Goal: Transaction & Acquisition: Download file/media

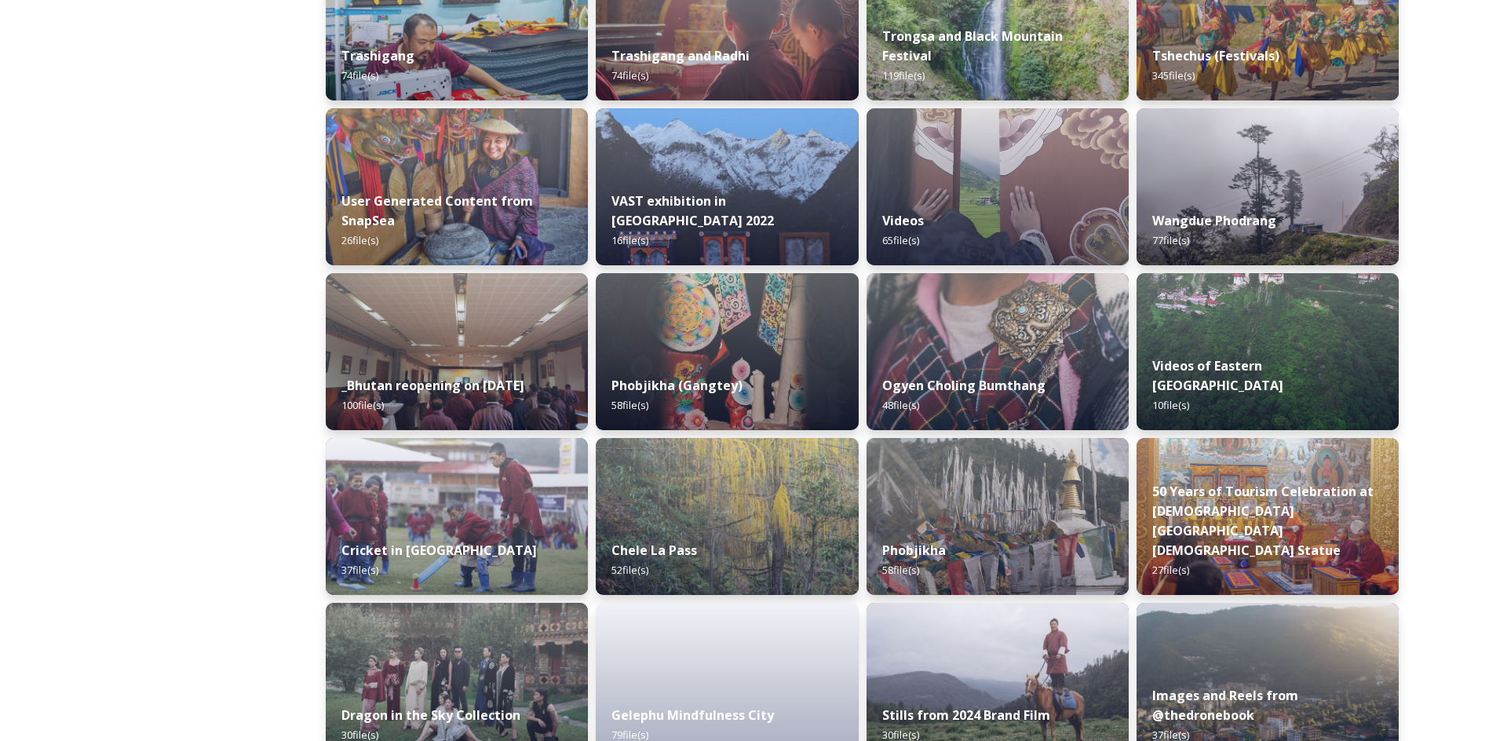
scroll to position [1825, 0]
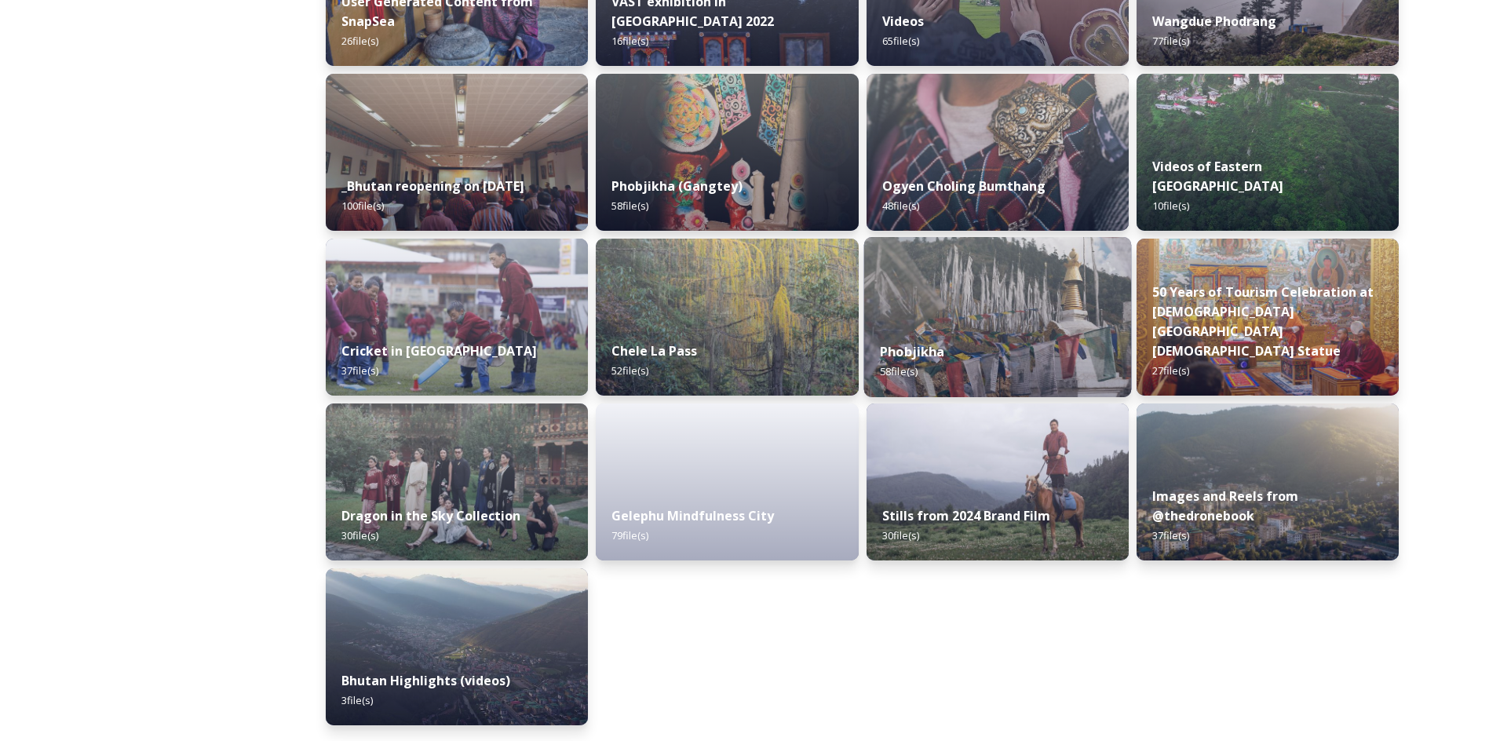
click at [932, 270] on img at bounding box center [997, 317] width 268 height 160
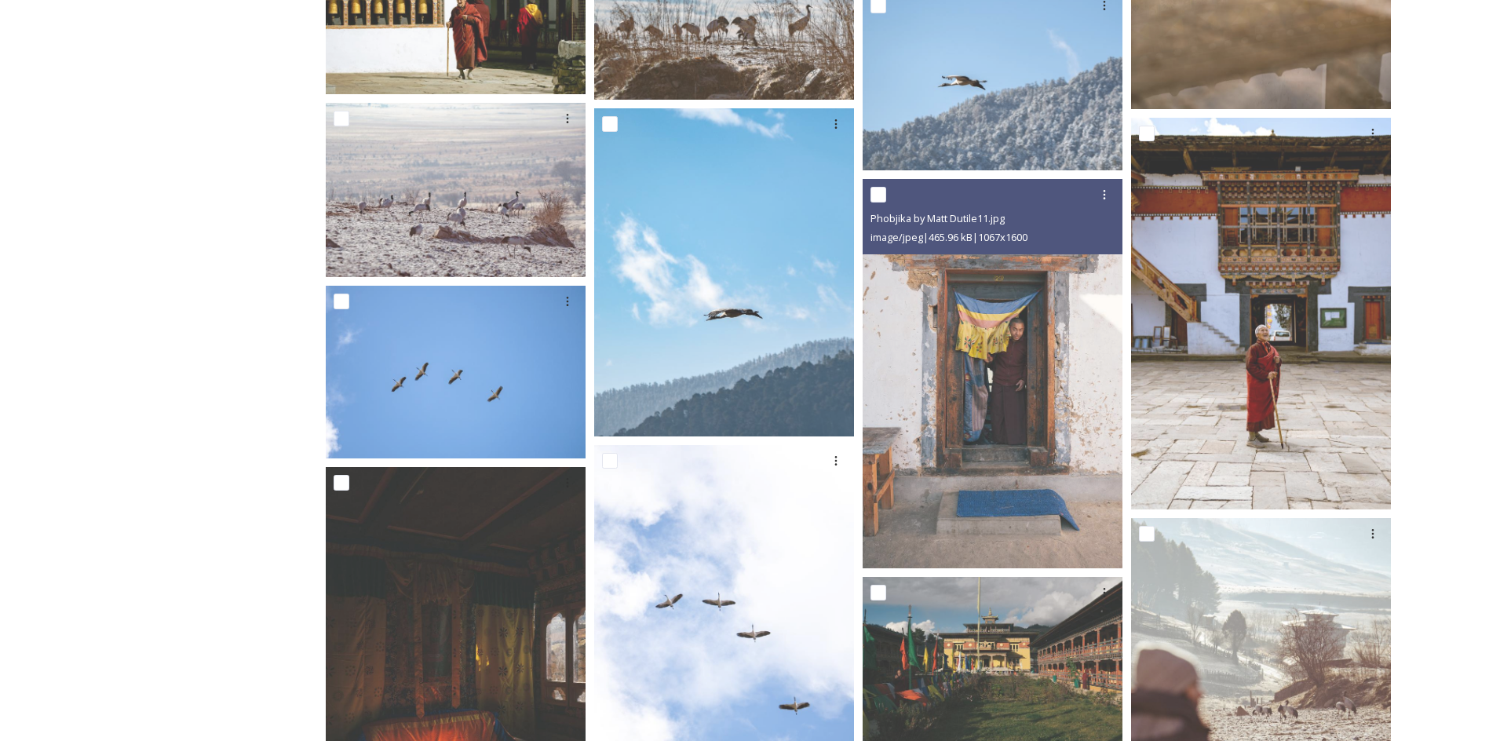
scroll to position [2283, 0]
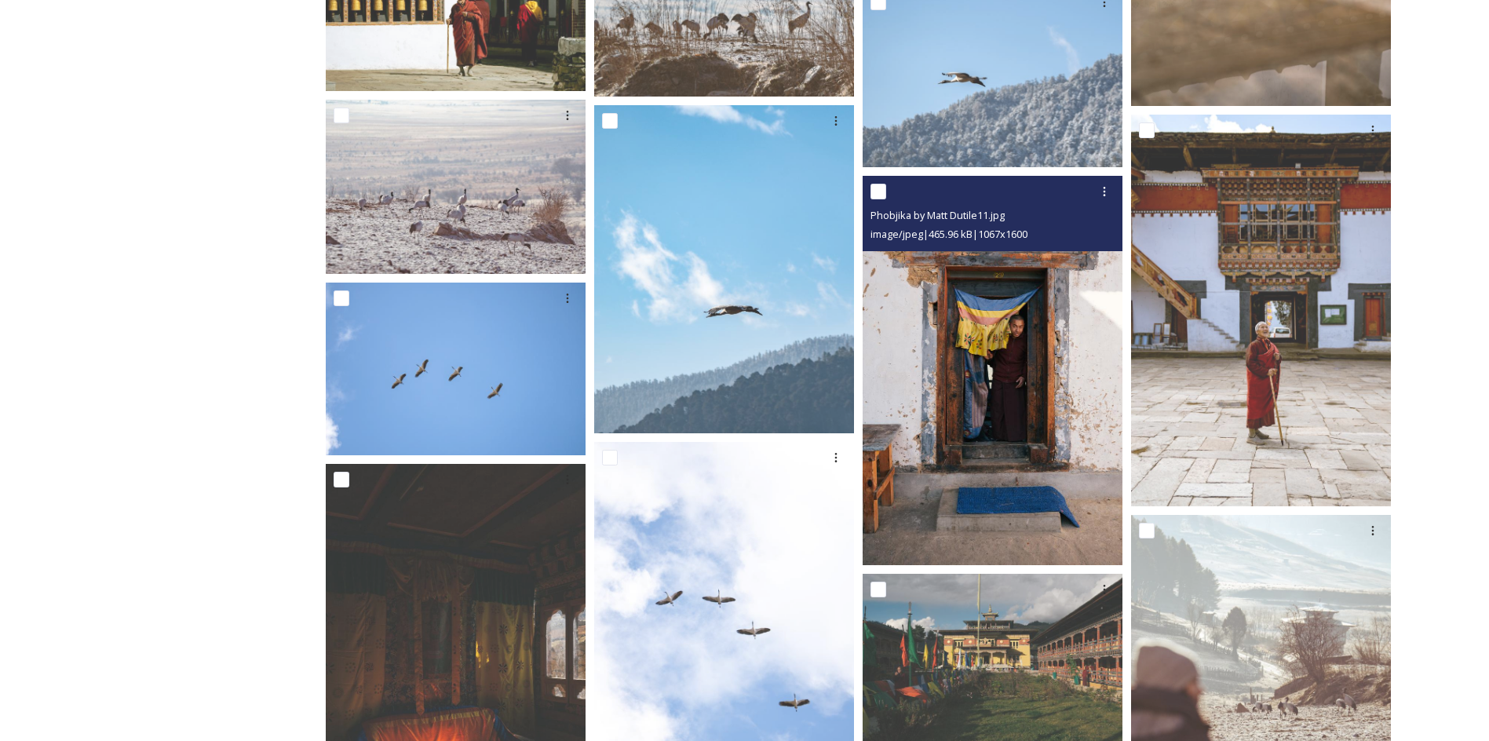
click at [1063, 352] on img at bounding box center [992, 370] width 260 height 389
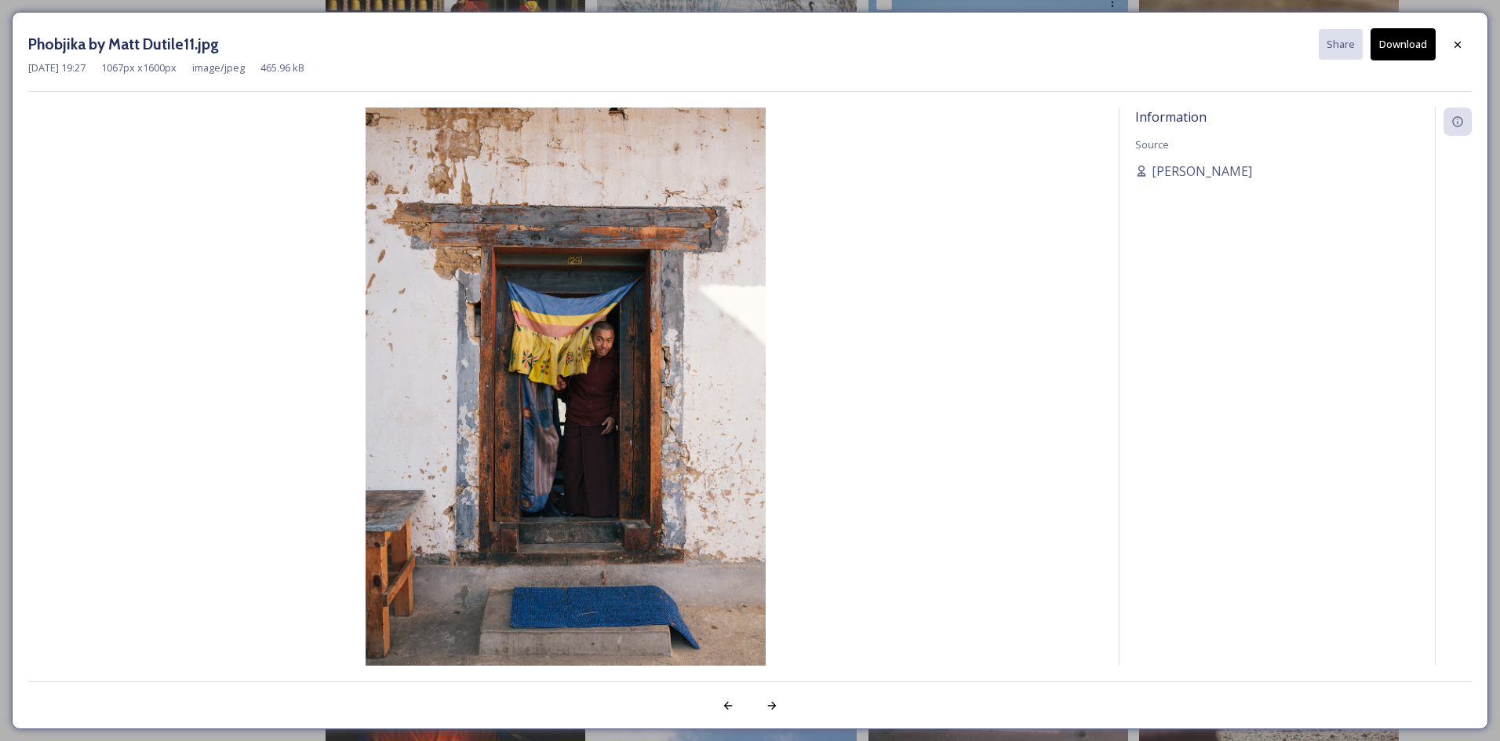
click at [1400, 42] on button "Download" at bounding box center [1403, 44] width 65 height 32
click at [1464, 123] on icon at bounding box center [1458, 121] width 13 height 13
click at [1449, 129] on div "Information" at bounding box center [1458, 122] width 28 height 28
click at [1462, 33] on div at bounding box center [1458, 45] width 28 height 28
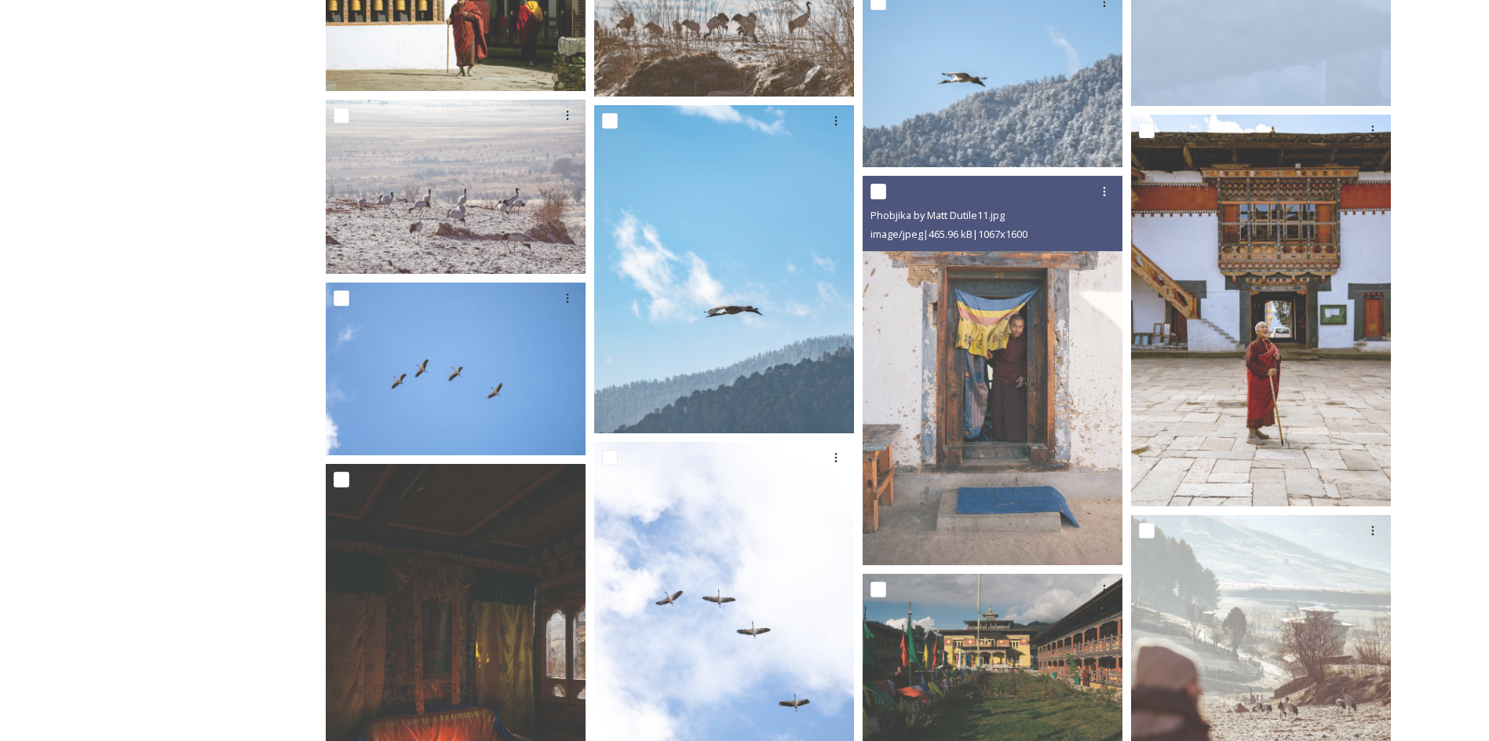
click at [1462, 33] on div "Shared by: Bhutan Tourism A library of images, videos and other digital assets …" at bounding box center [744, 184] width 1489 height 4550
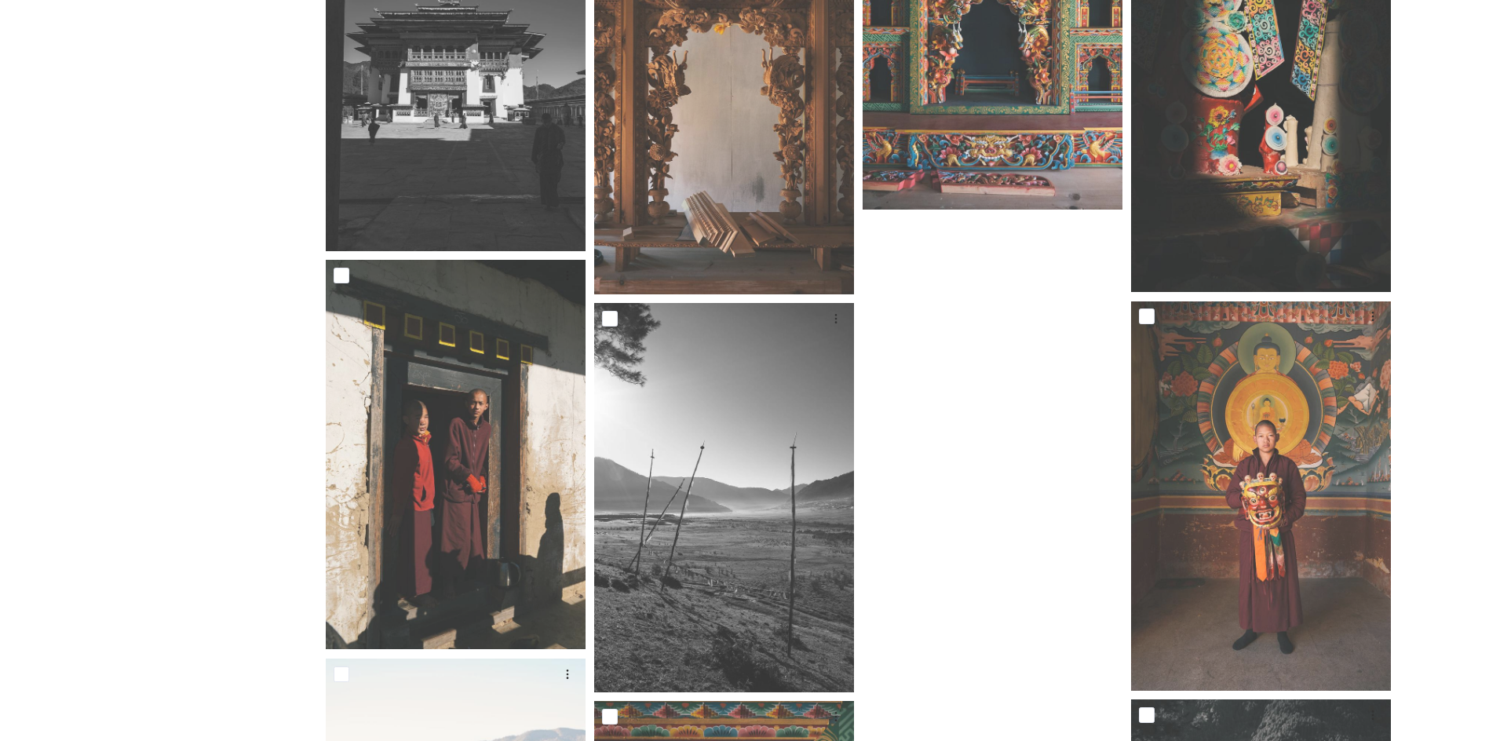
scroll to position [2982, 0]
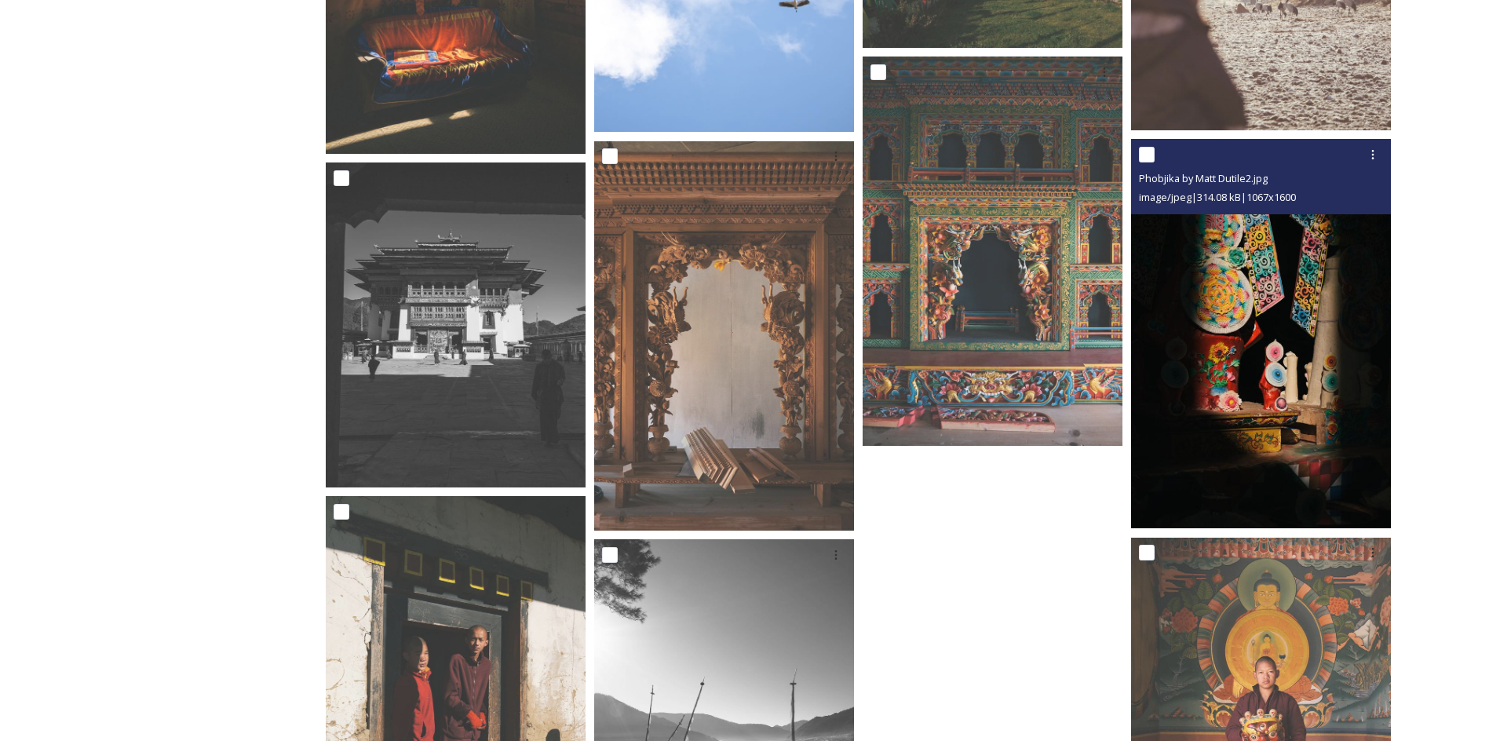
click at [1297, 384] on img at bounding box center [1261, 333] width 260 height 389
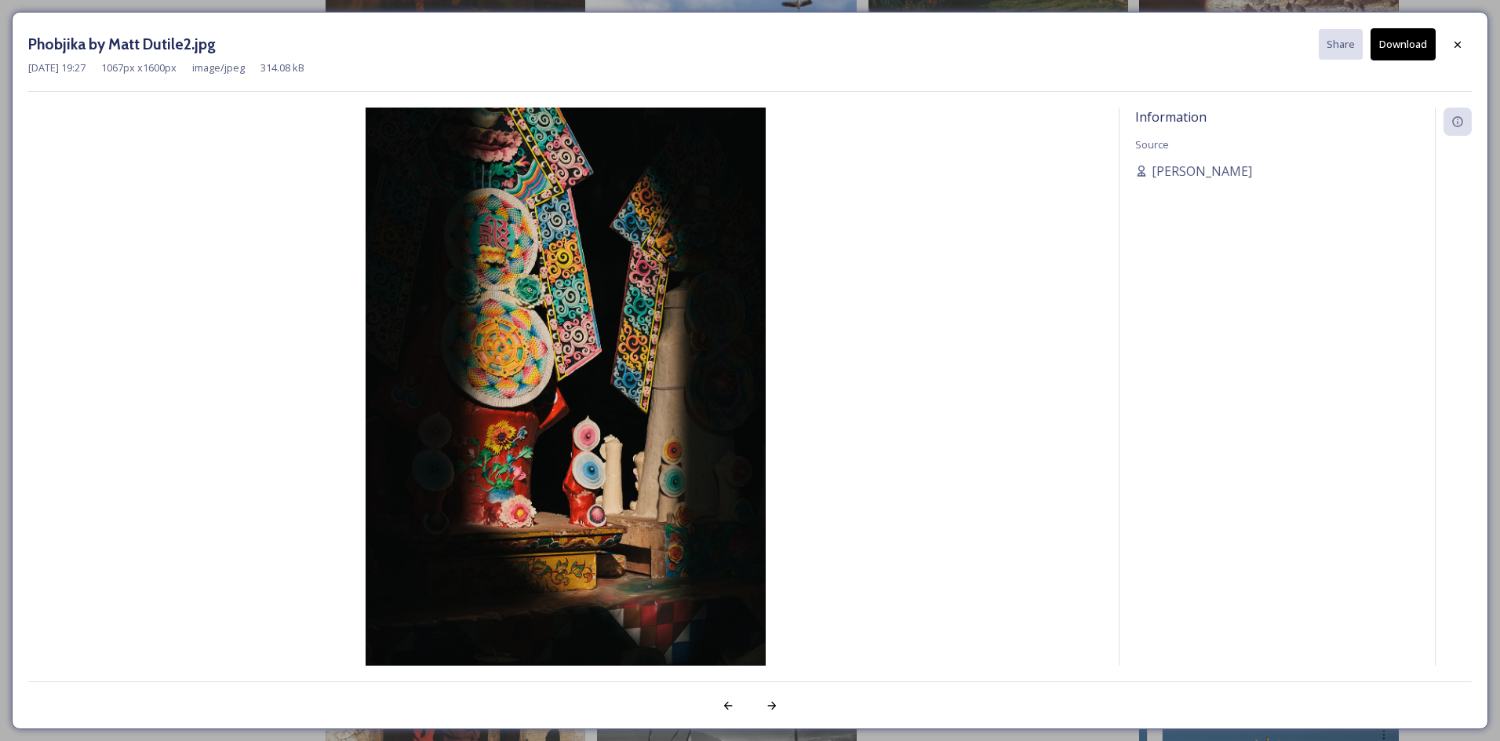
click at [1413, 42] on button "Download" at bounding box center [1403, 44] width 65 height 32
click at [1455, 46] on icon at bounding box center [1458, 44] width 13 height 13
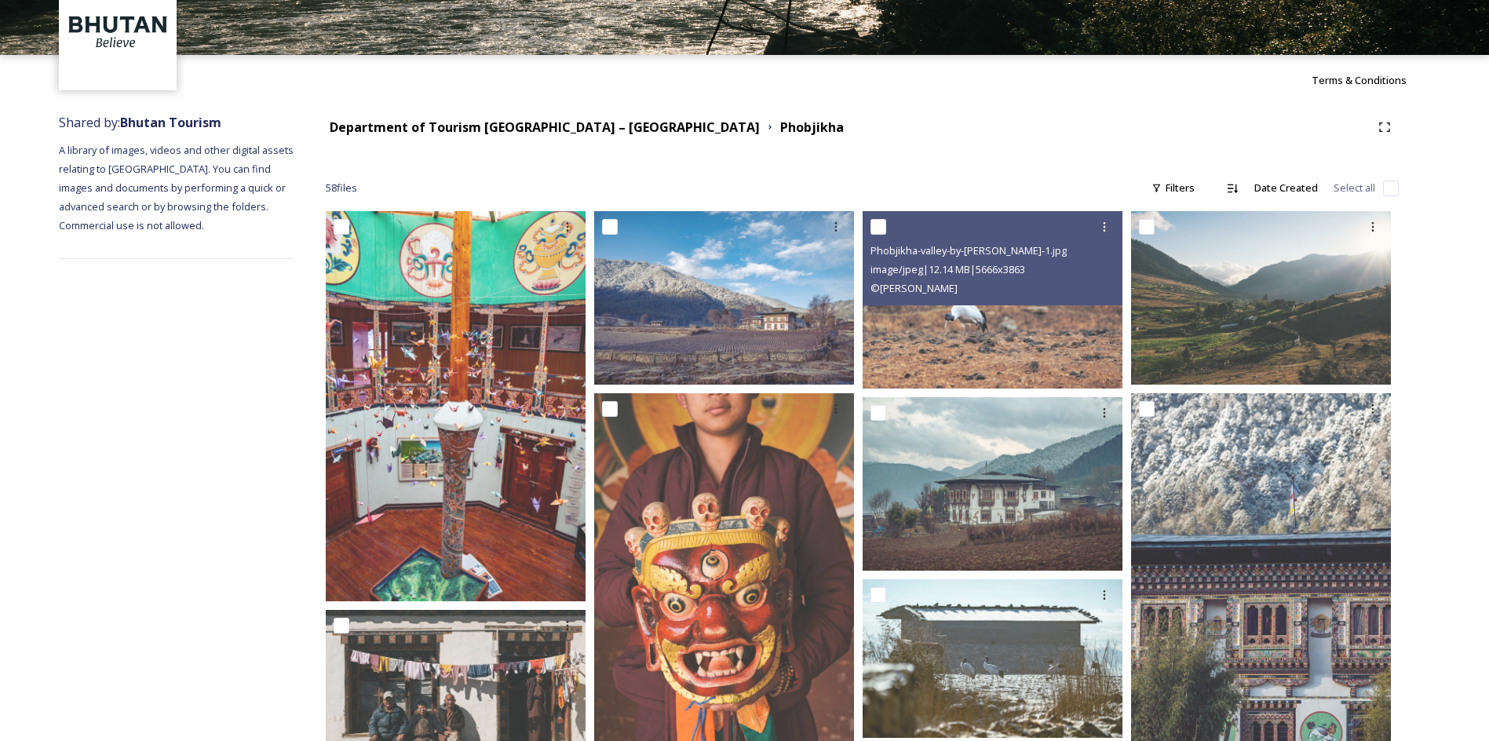
scroll to position [0, 0]
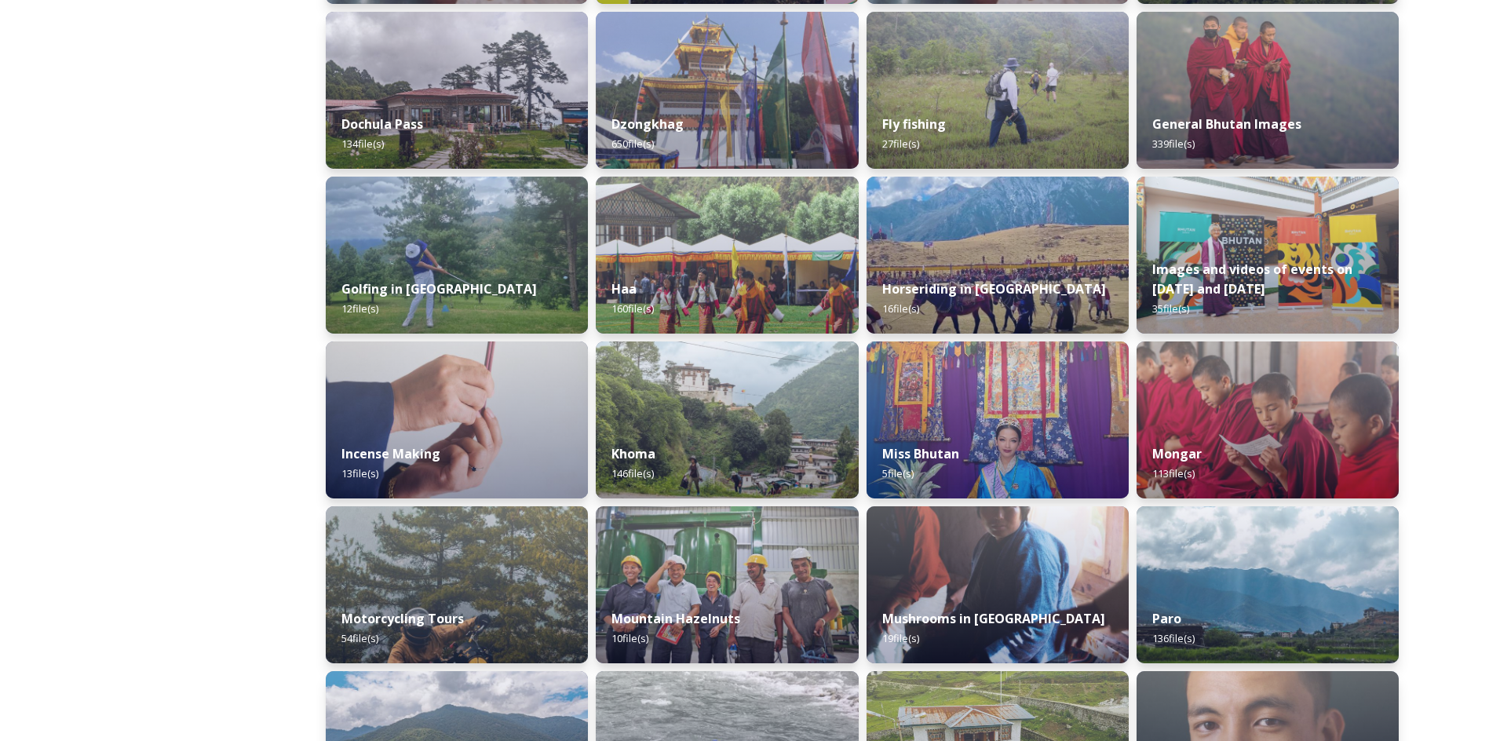
scroll to position [586, 0]
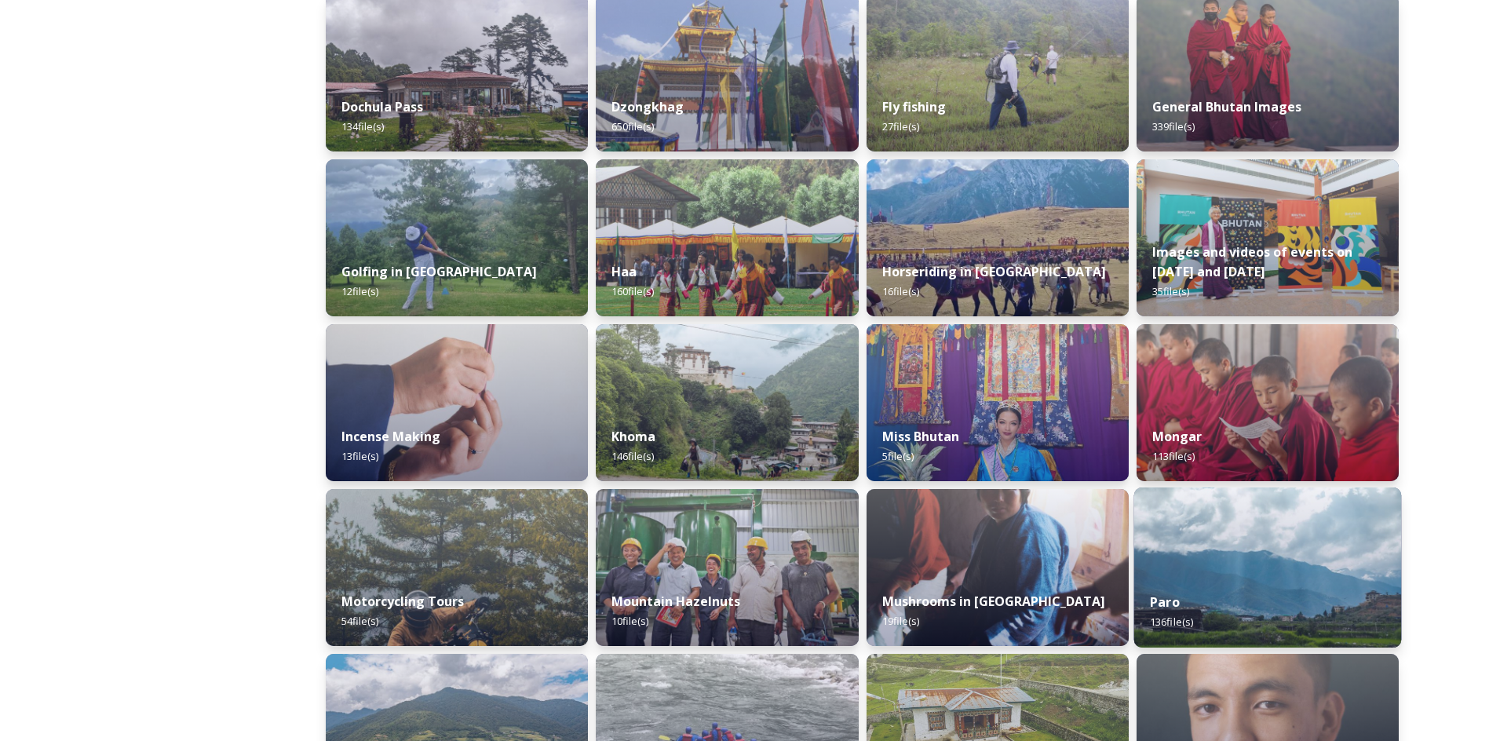
click at [1186, 562] on img at bounding box center [1267, 567] width 268 height 160
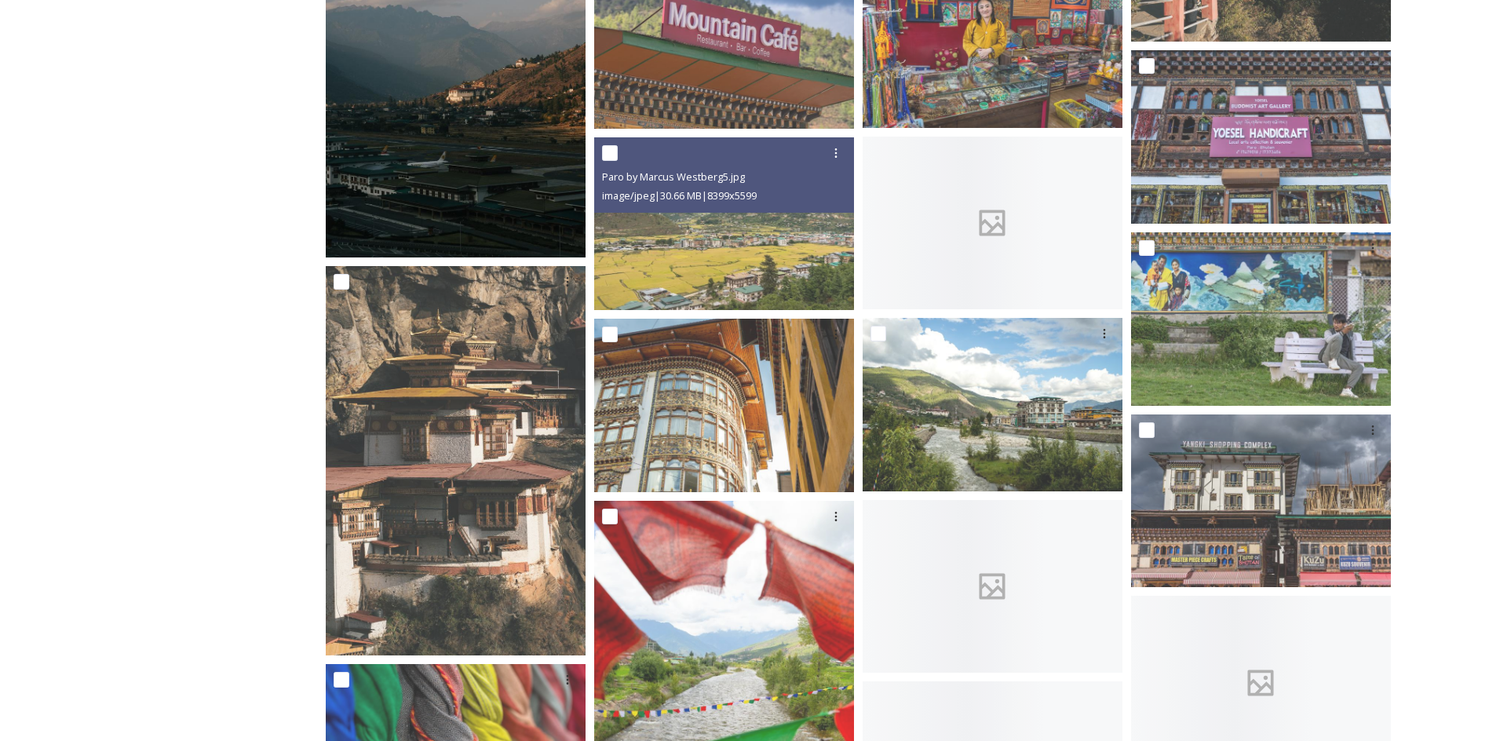
scroll to position [5909, 0]
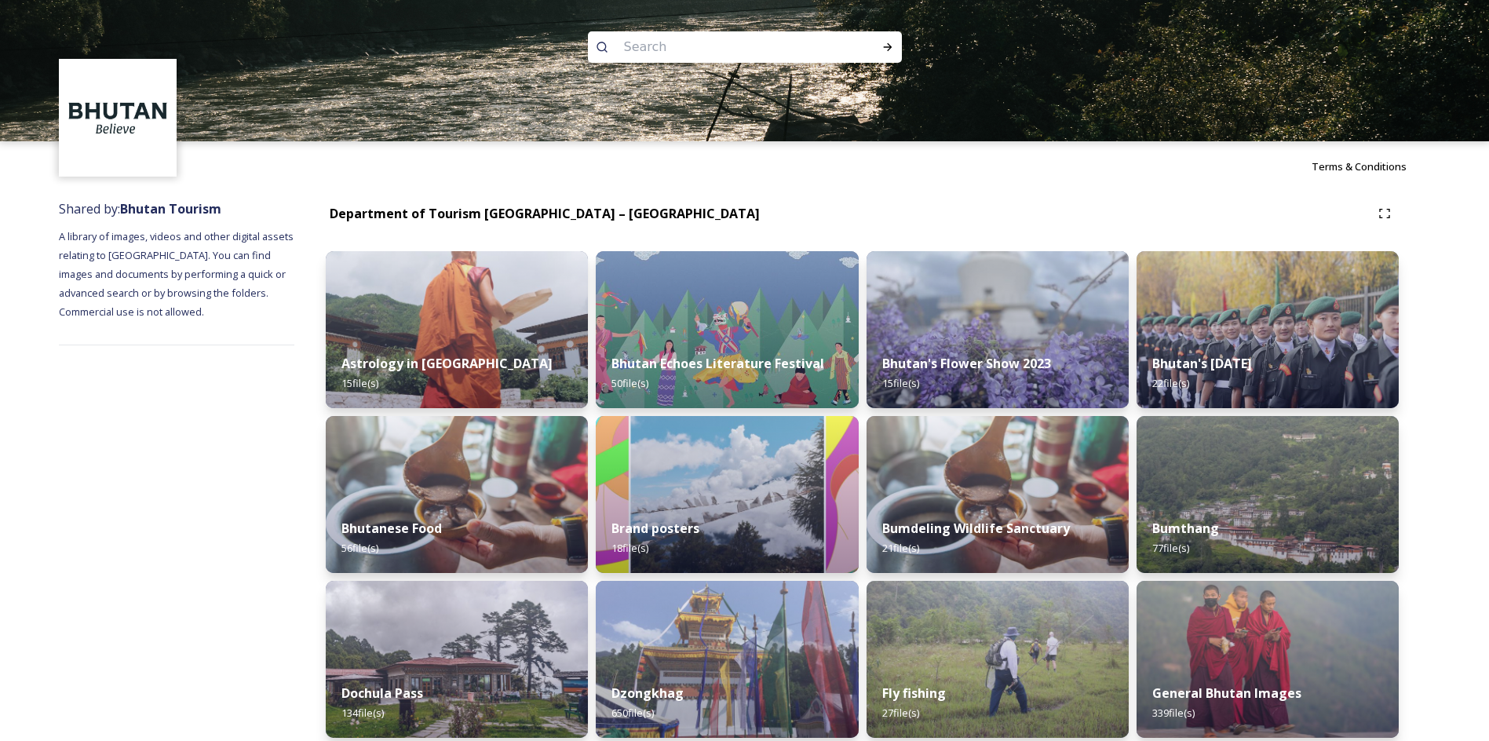
click at [673, 54] on input at bounding box center [723, 47] width 215 height 35
type input "thimphu"
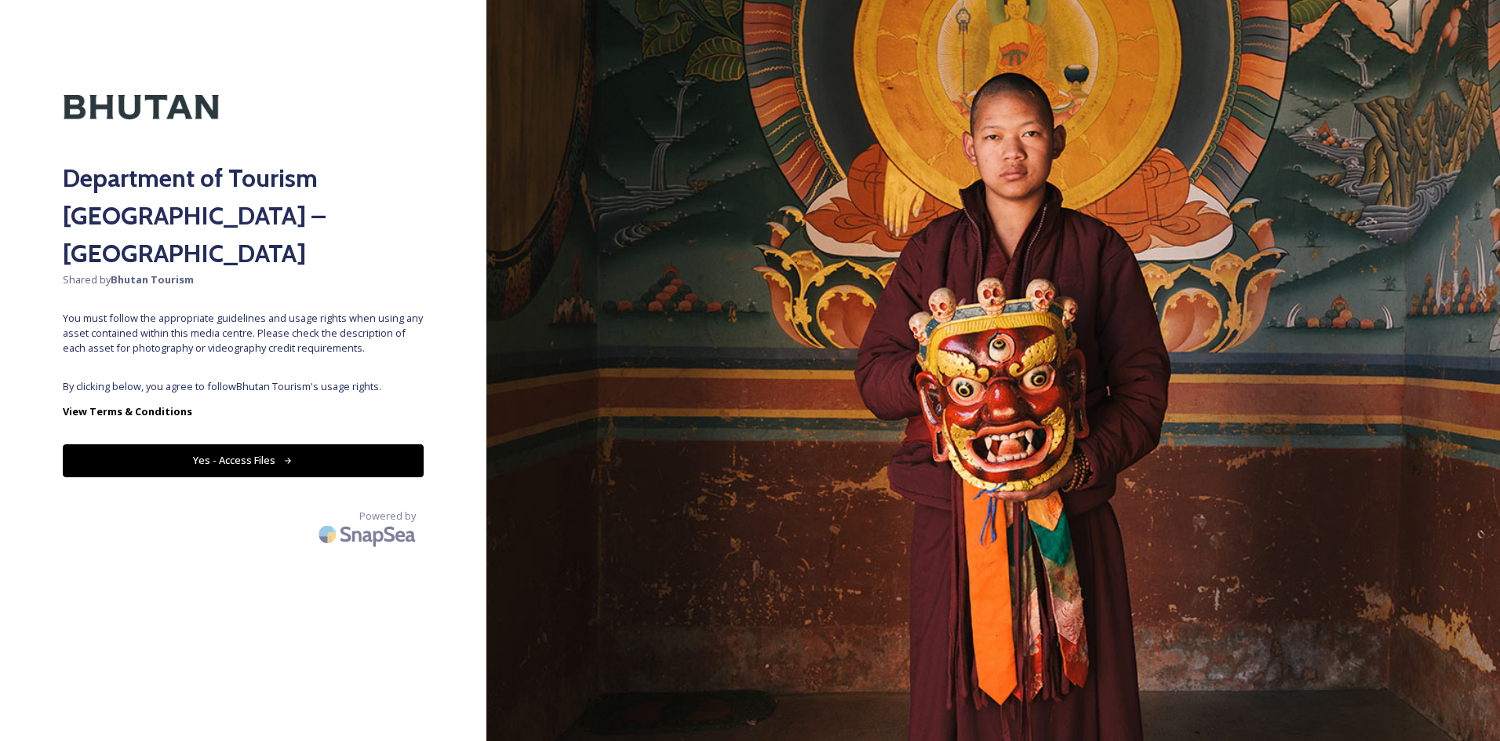
click at [261, 444] on button "Yes - Access Files" at bounding box center [243, 460] width 361 height 32
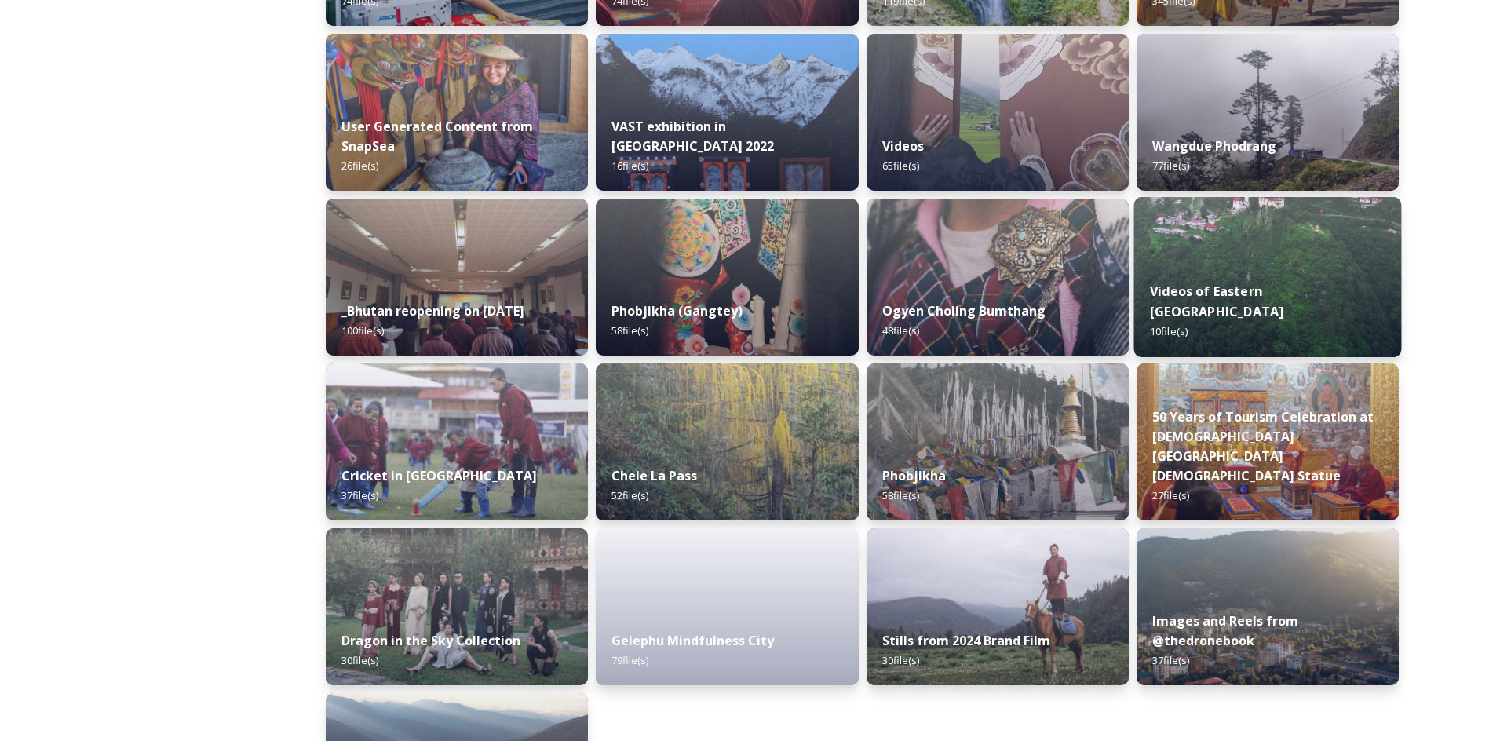
scroll to position [1701, 0]
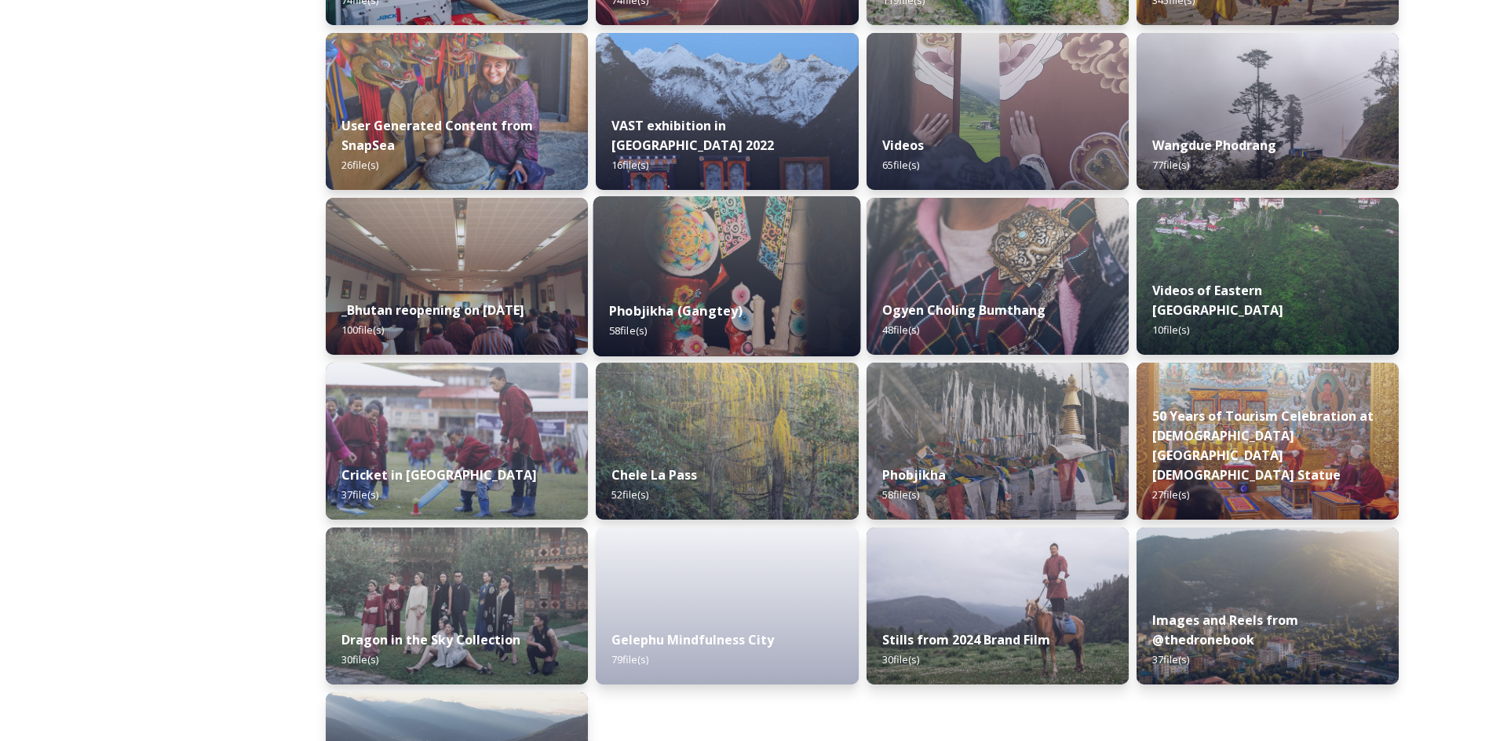
click at [723, 330] on div "Phobjikha (Gangtey) 58 file(s)" at bounding box center [727, 320] width 268 height 71
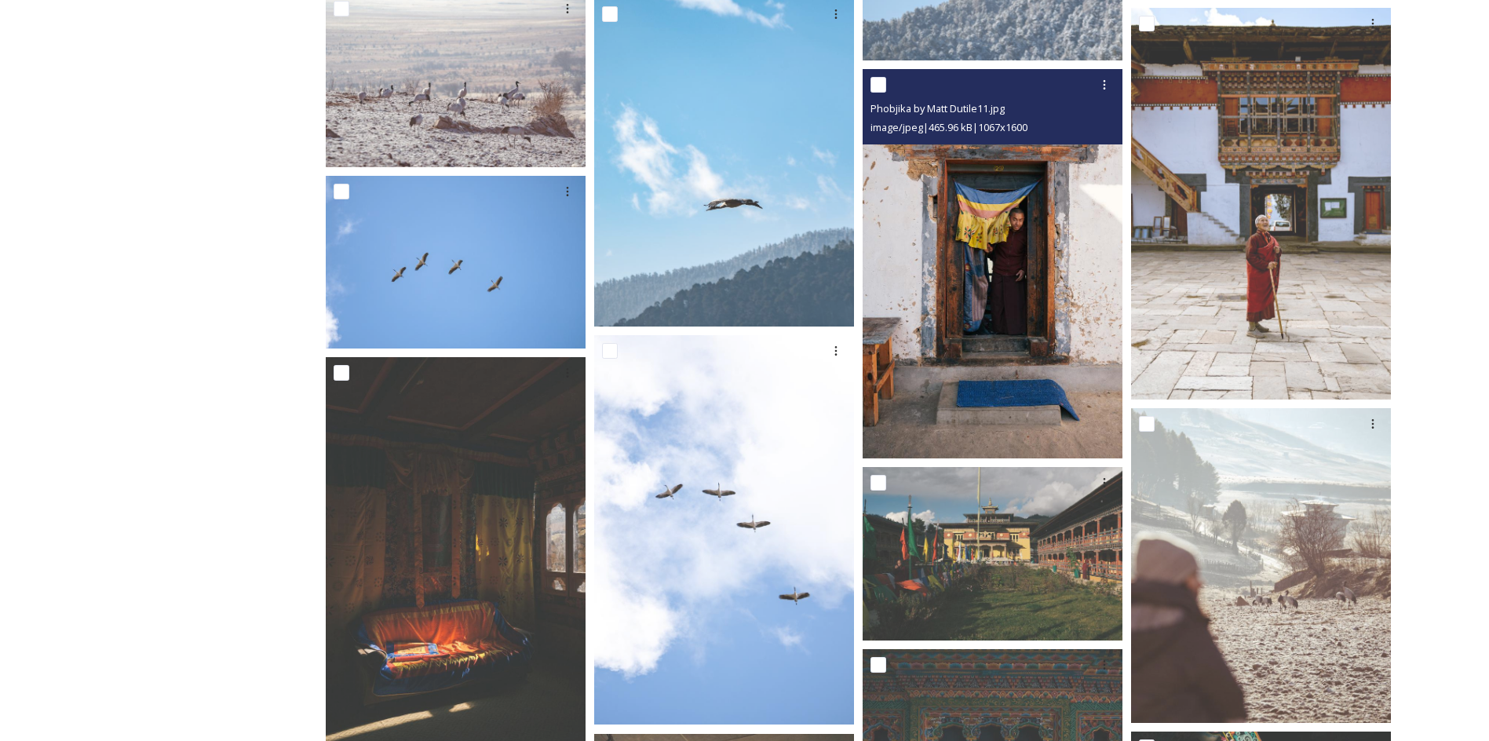
scroll to position [2388, 0]
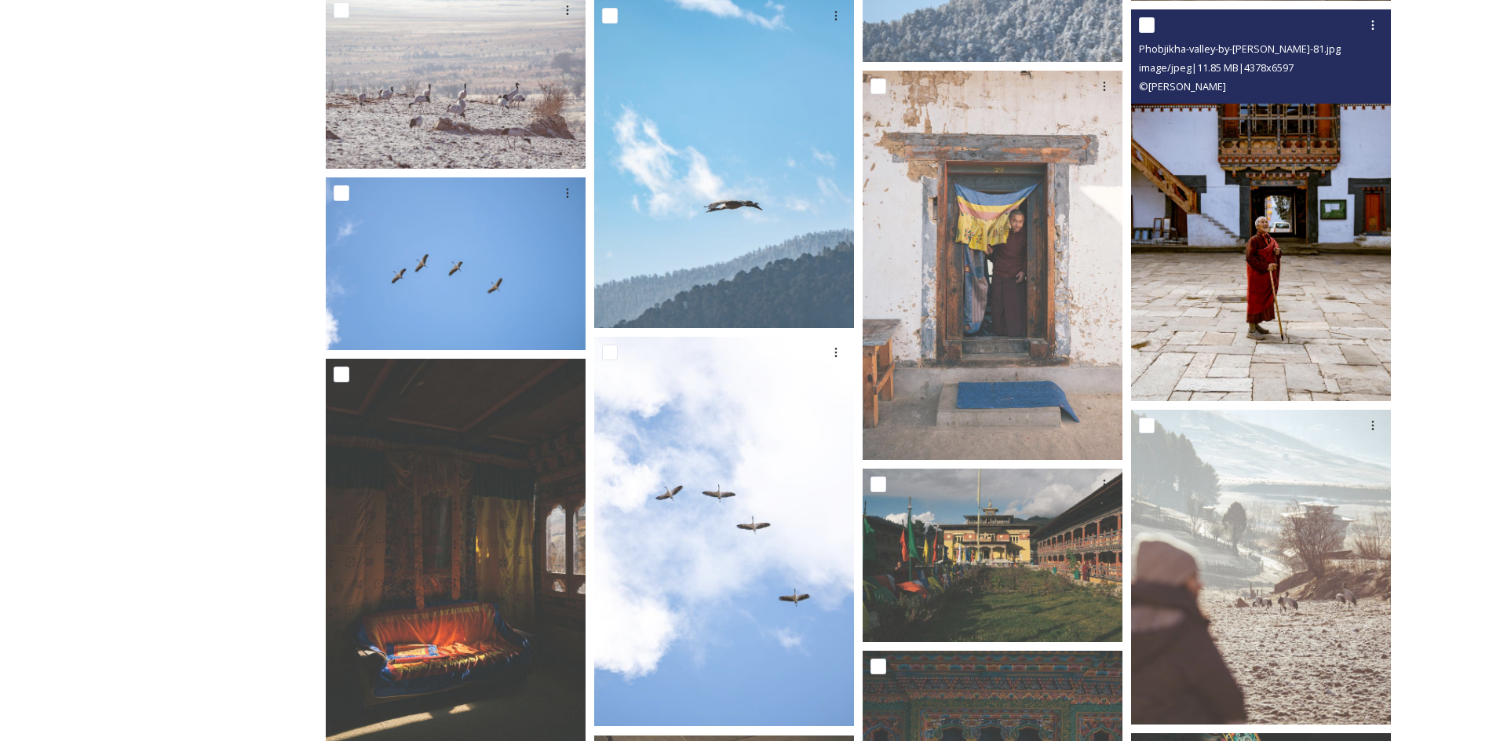
click at [1172, 182] on img at bounding box center [1261, 205] width 260 height 392
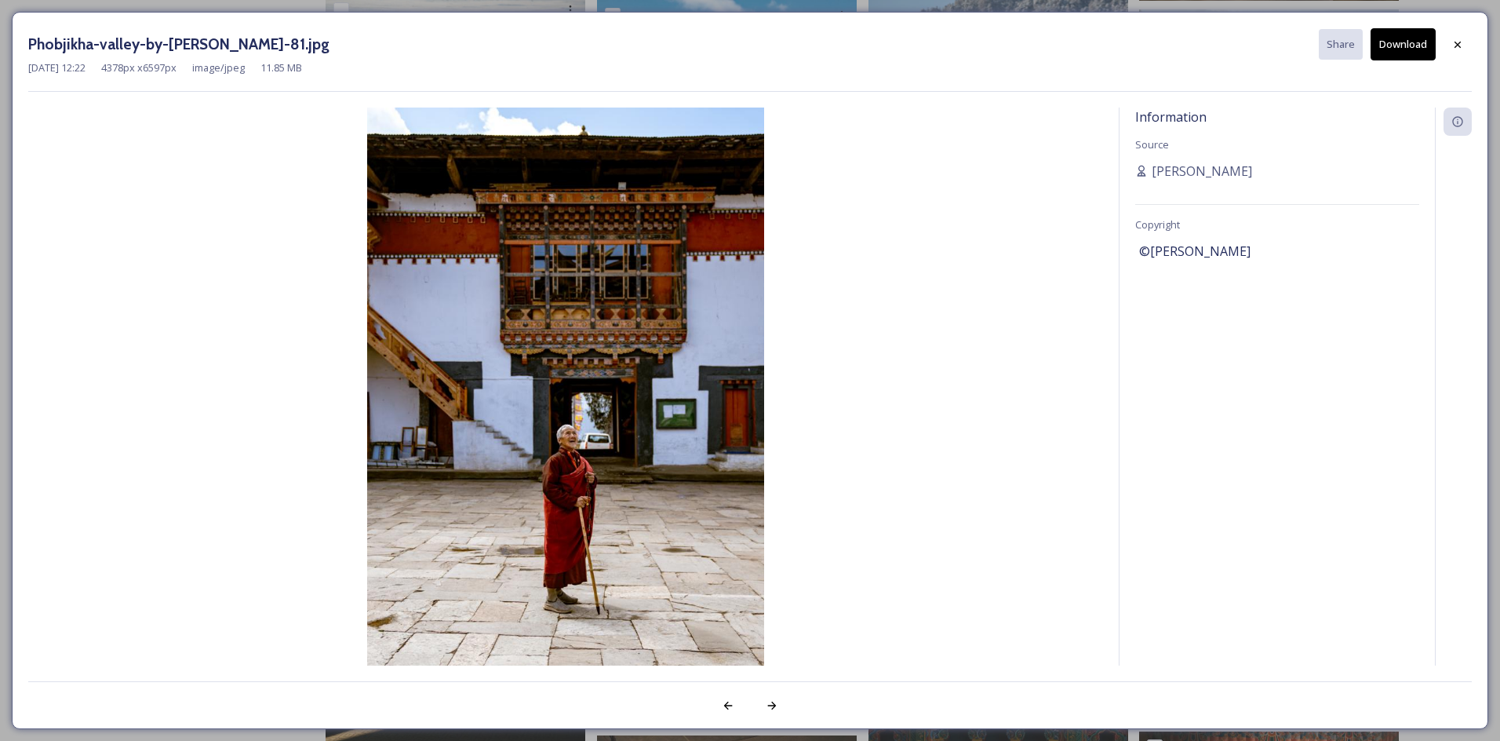
click at [1384, 52] on button "Download" at bounding box center [1403, 44] width 65 height 32
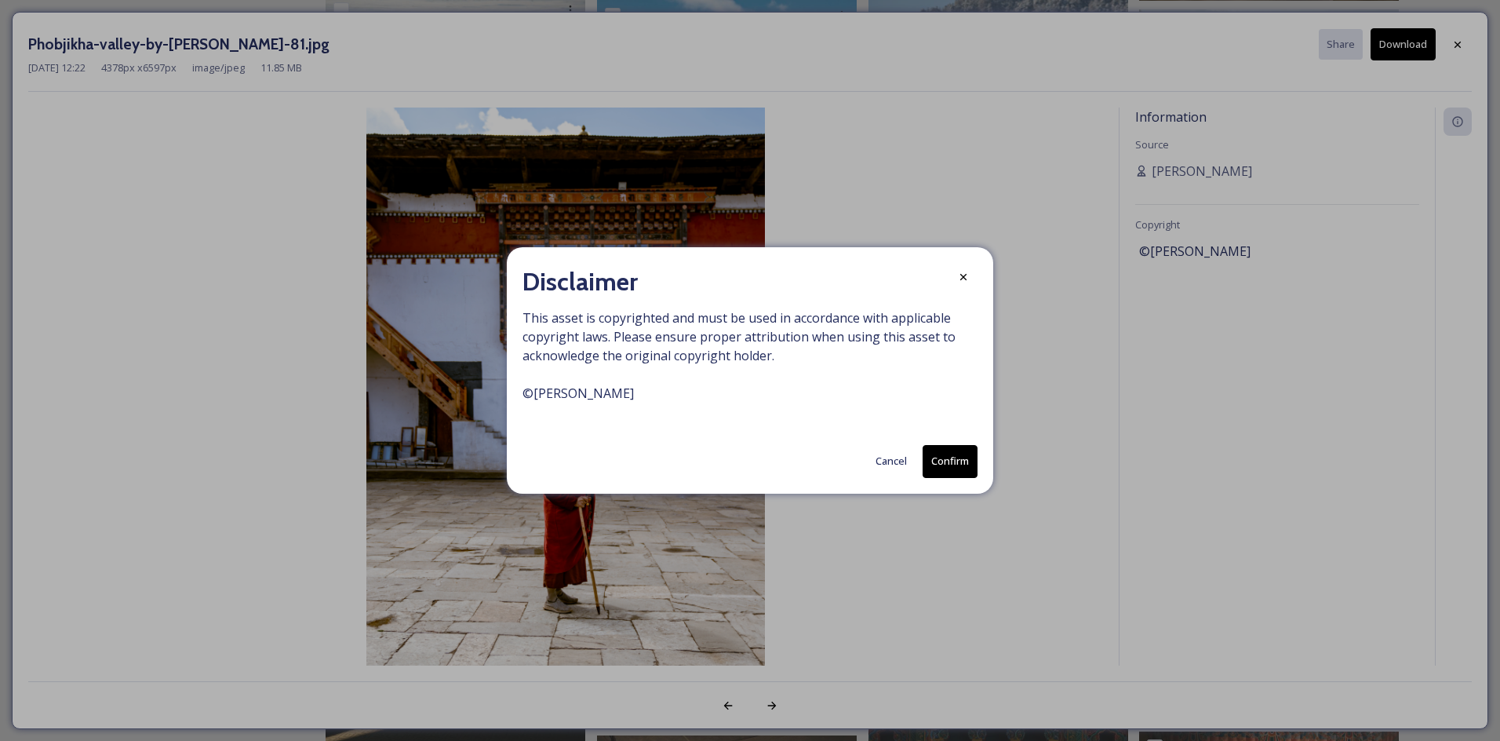
click at [948, 461] on button "Confirm" at bounding box center [950, 461] width 55 height 32
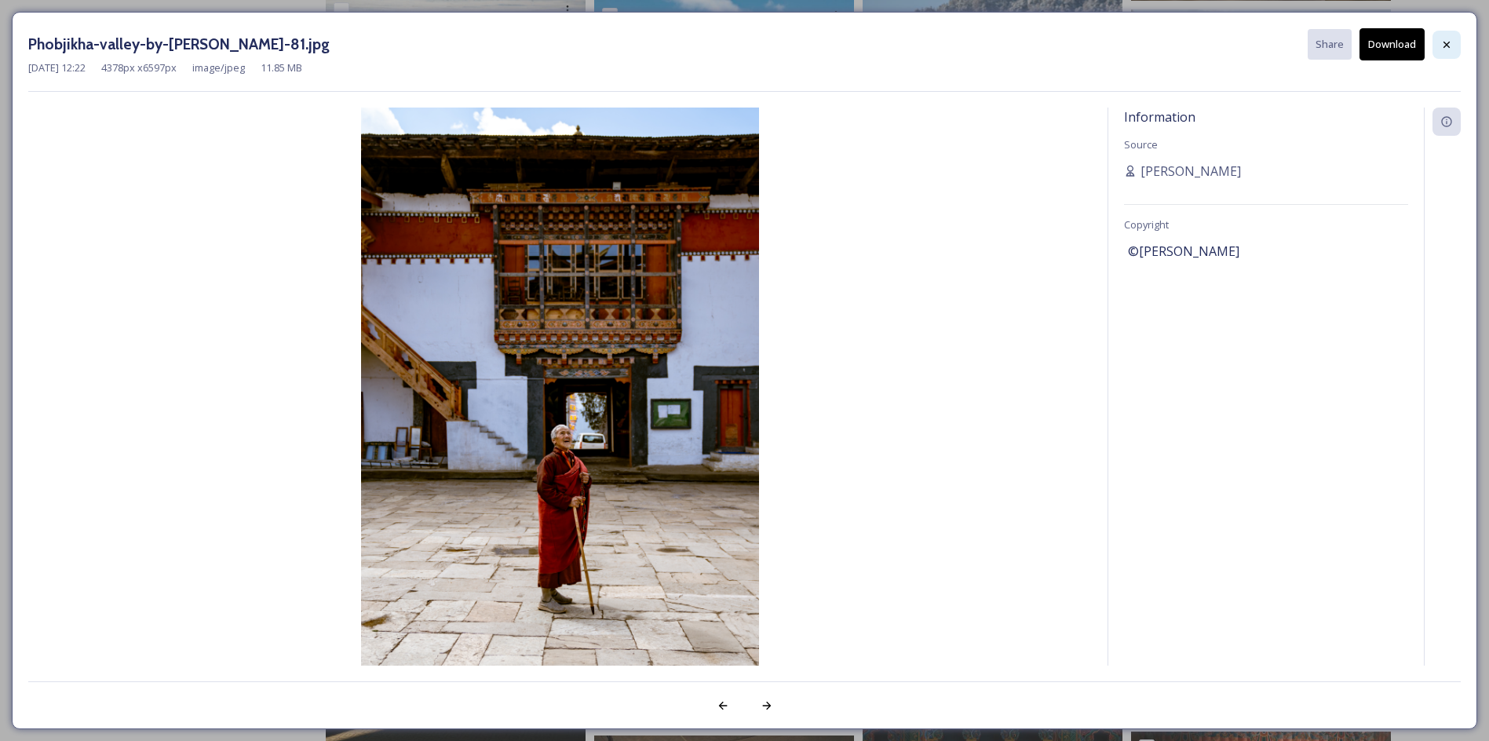
click at [1444, 41] on icon at bounding box center [1446, 44] width 13 height 13
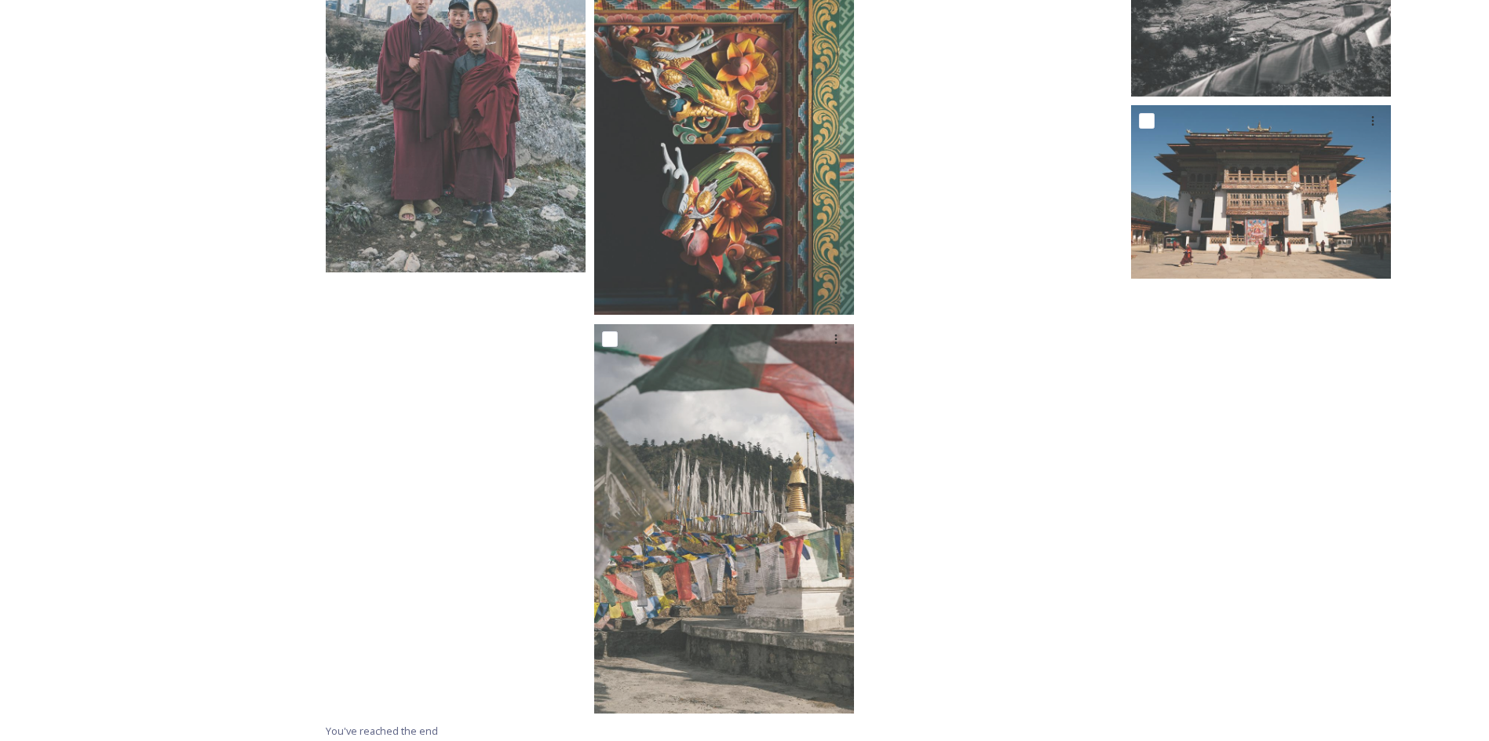
scroll to position [4001, 0]
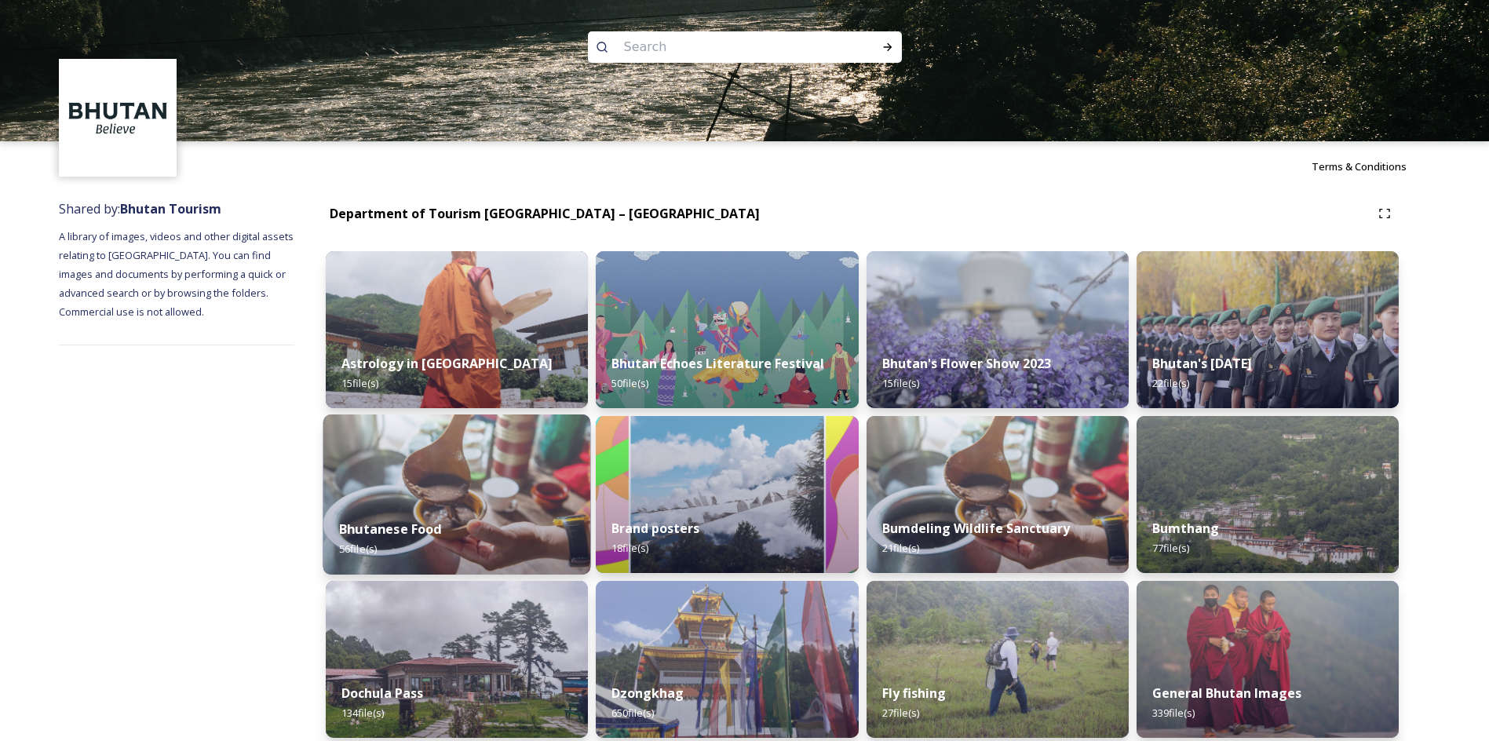
click at [470, 438] on img at bounding box center [457, 494] width 268 height 160
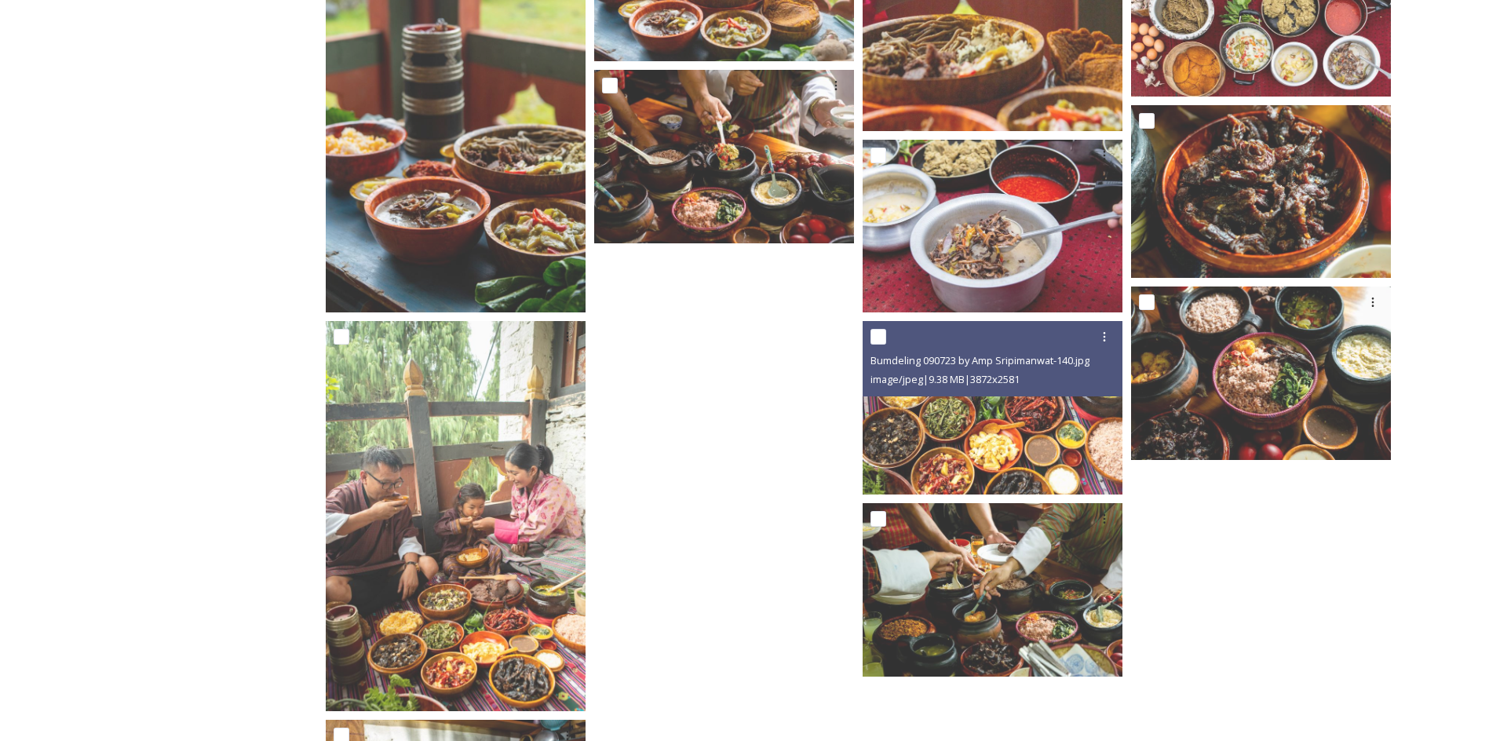
scroll to position [3211, 0]
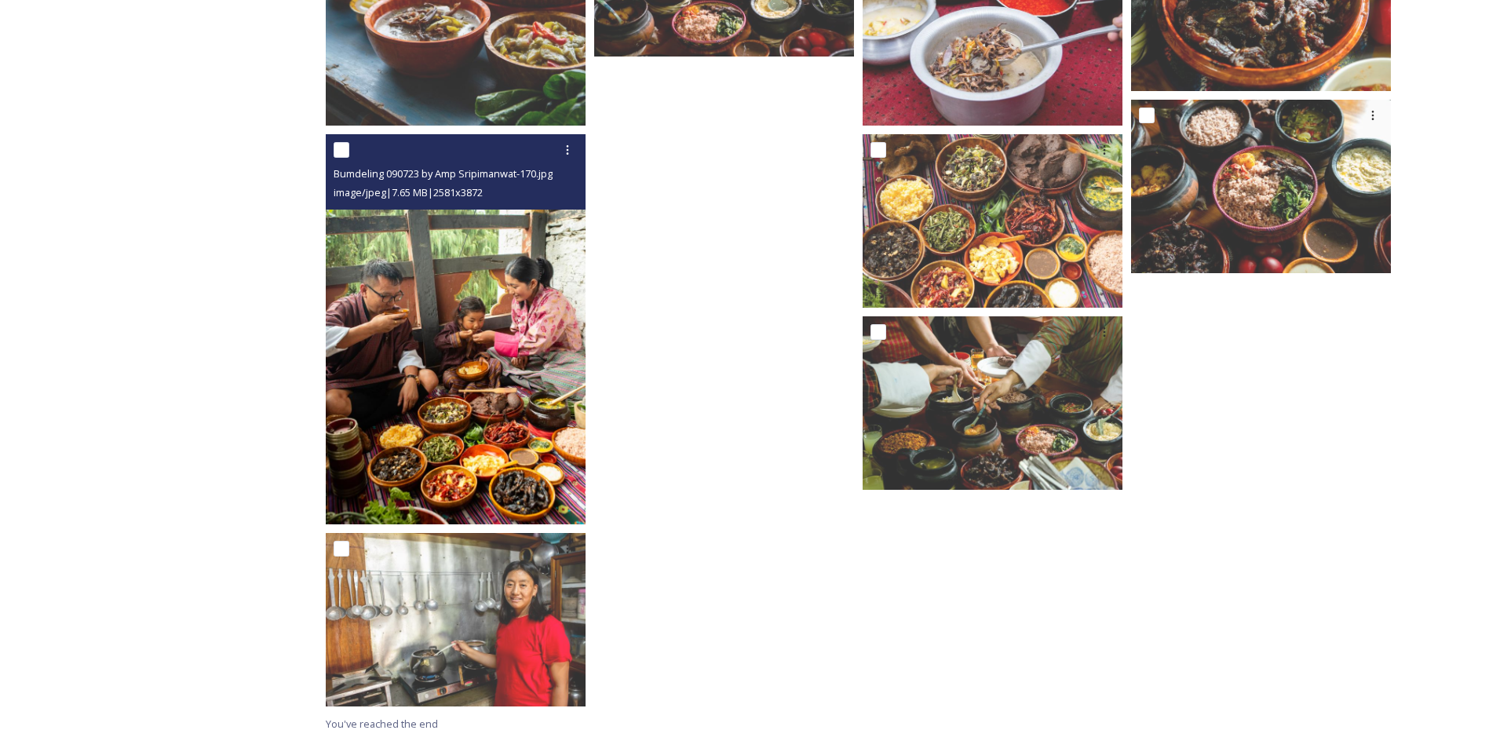
click at [490, 404] on img at bounding box center [456, 329] width 260 height 390
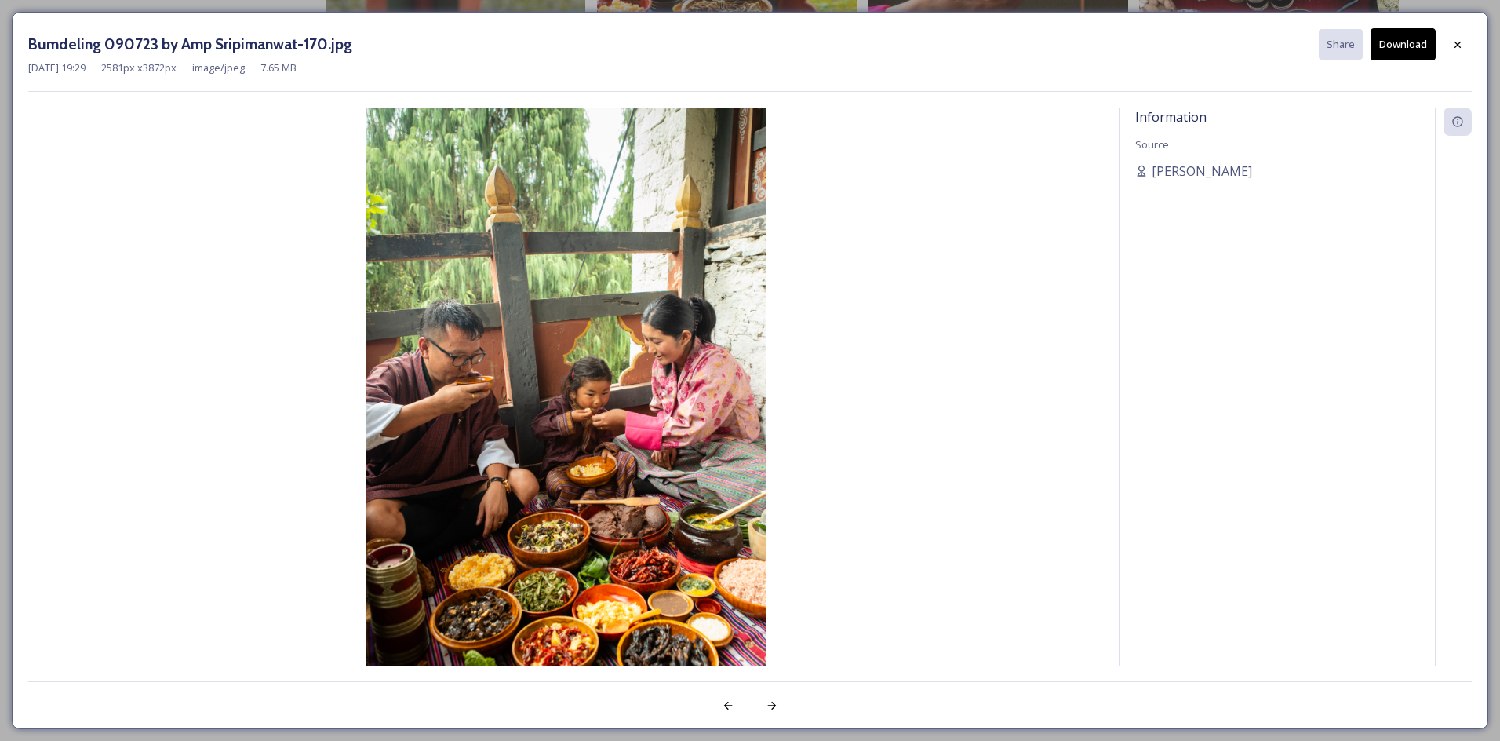
click at [1402, 49] on button "Download" at bounding box center [1403, 44] width 65 height 32
click at [1460, 50] on icon at bounding box center [1458, 44] width 13 height 13
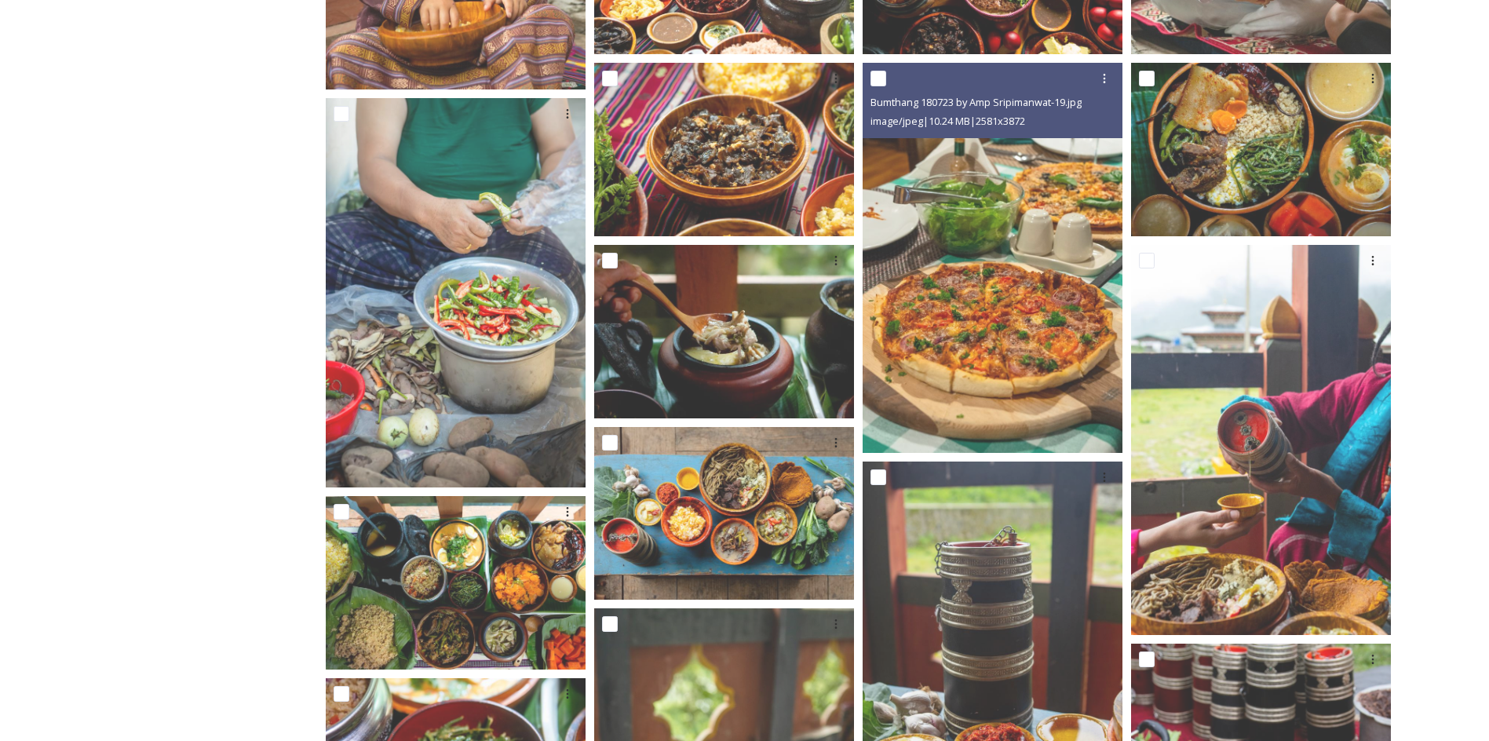
scroll to position [0, 0]
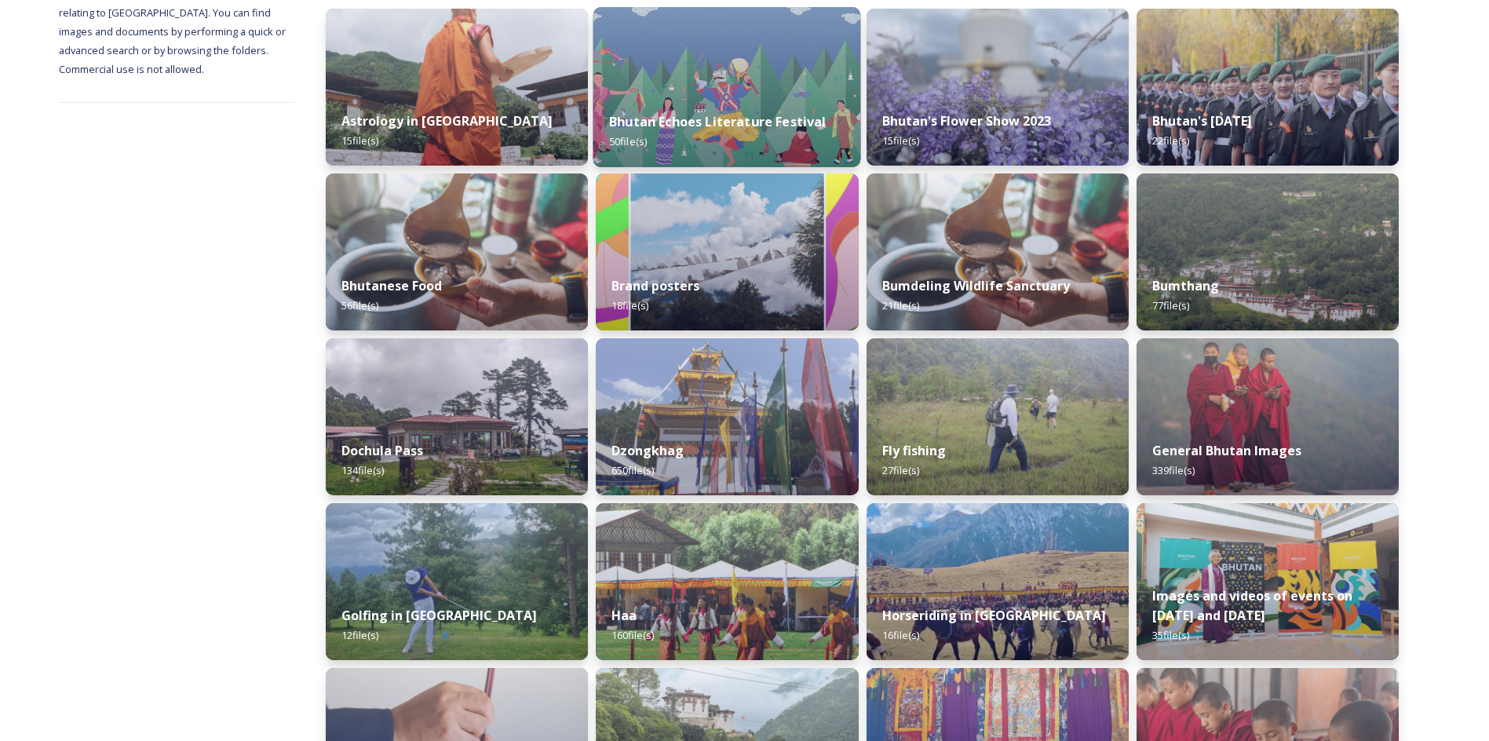
scroll to position [243, 0]
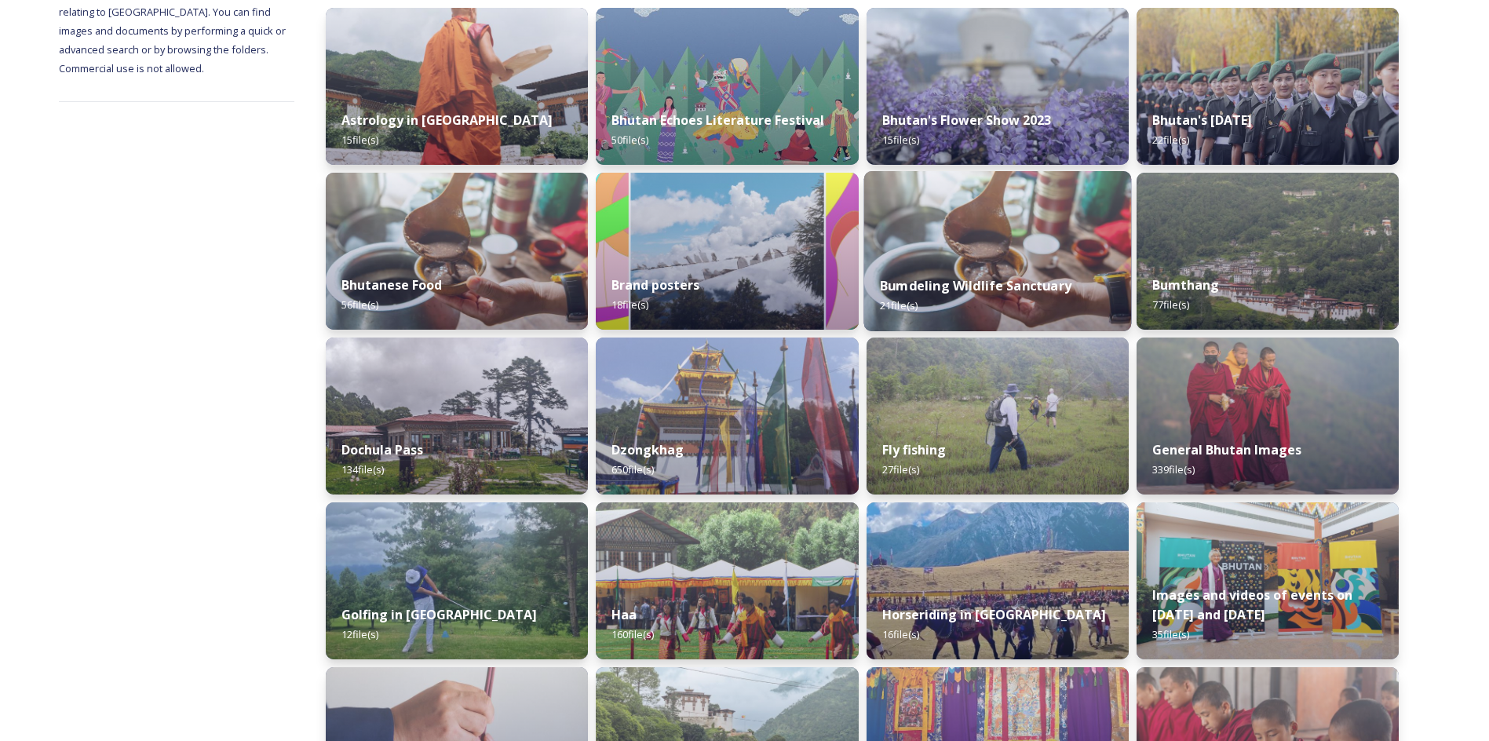
click at [947, 280] on strong "Bumdeling Wildlife Sanctuary" at bounding box center [975, 285] width 191 height 17
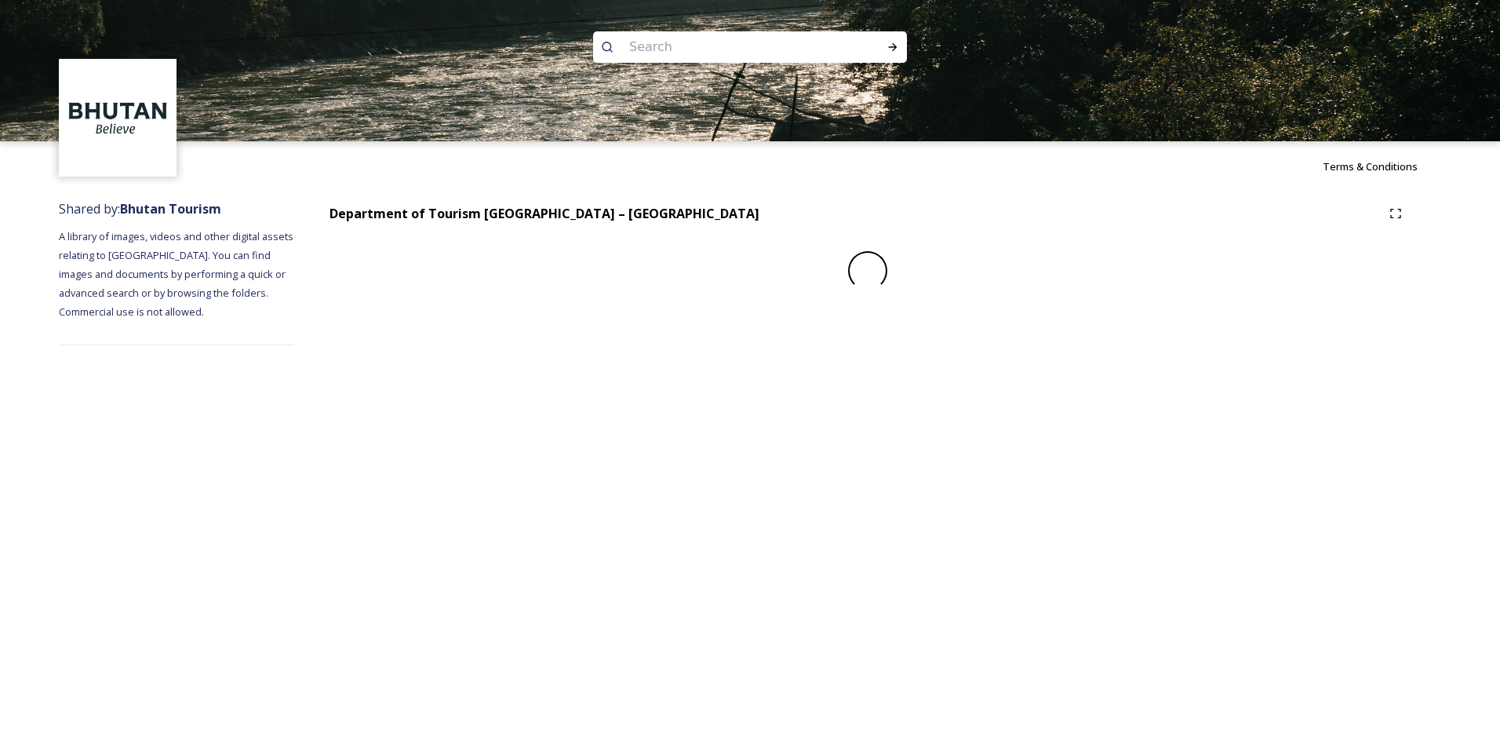
click at [586, 486] on div "Terms & Conditions Shared by: Bhutan Tourism A library of images, videos and ot…" at bounding box center [750, 370] width 1500 height 741
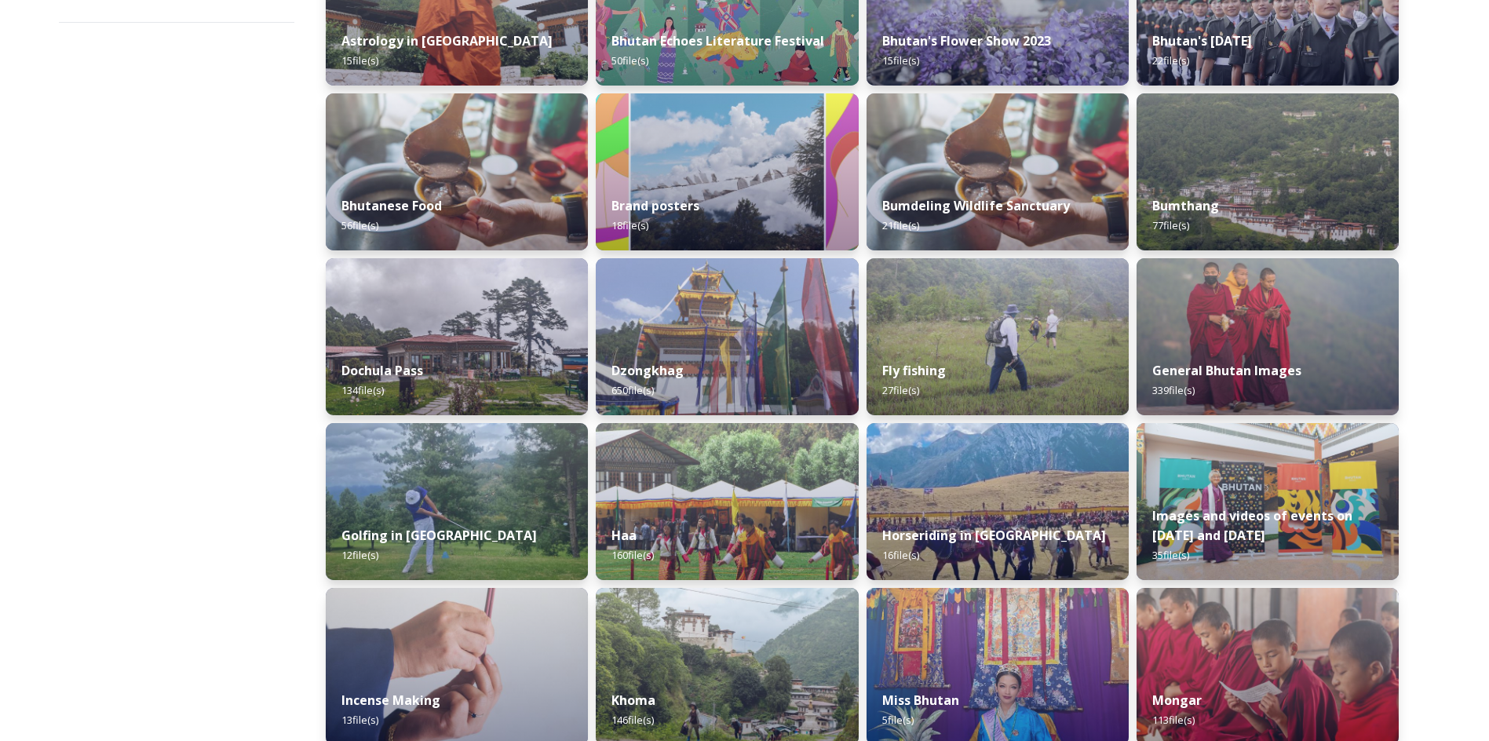
scroll to position [323, 0]
click at [493, 315] on img at bounding box center [457, 336] width 268 height 160
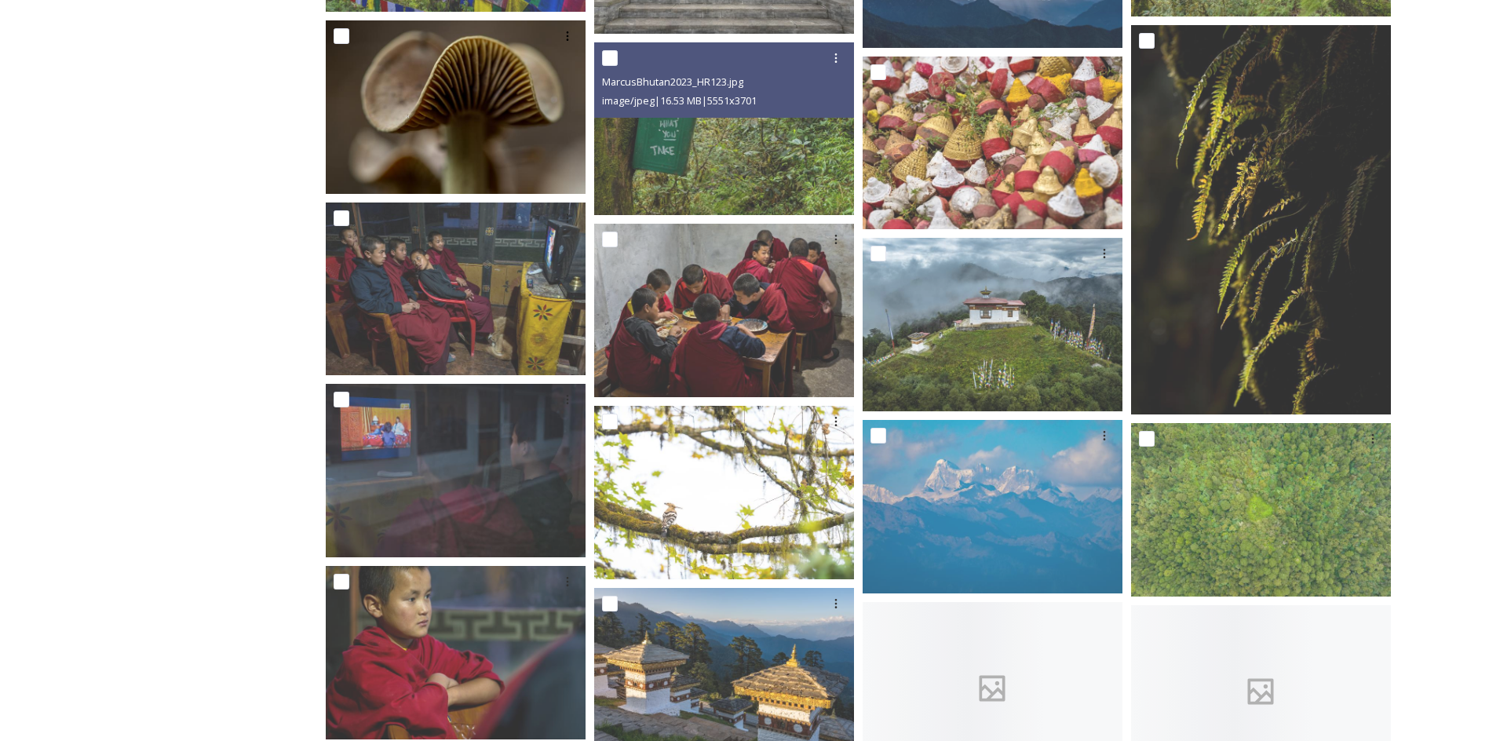
scroll to position [1935, 0]
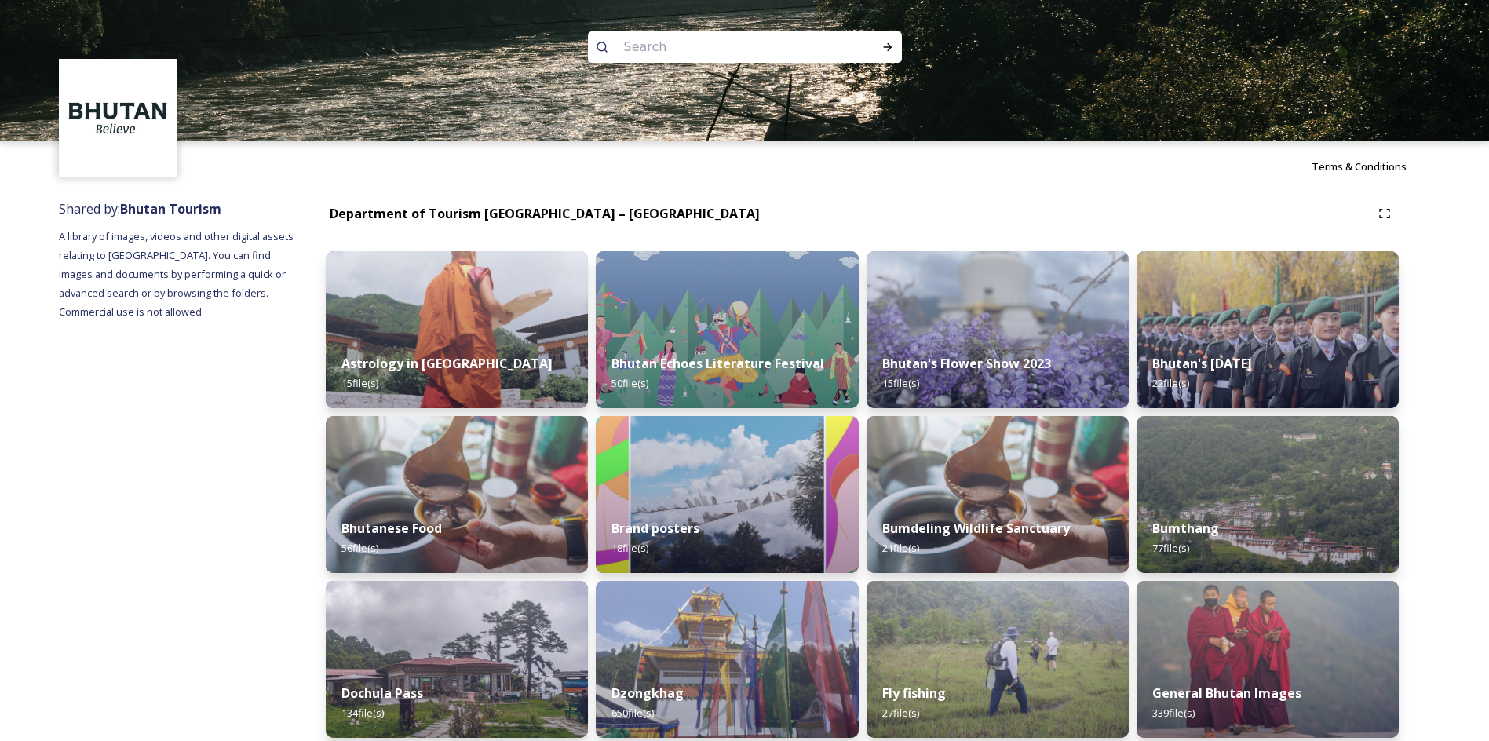
click at [755, 30] on img at bounding box center [744, 70] width 1489 height 141
click at [738, 38] on input at bounding box center [723, 47] width 215 height 35
type input "takin"
click at [901, 50] on div "Run Search" at bounding box center [887, 47] width 28 height 28
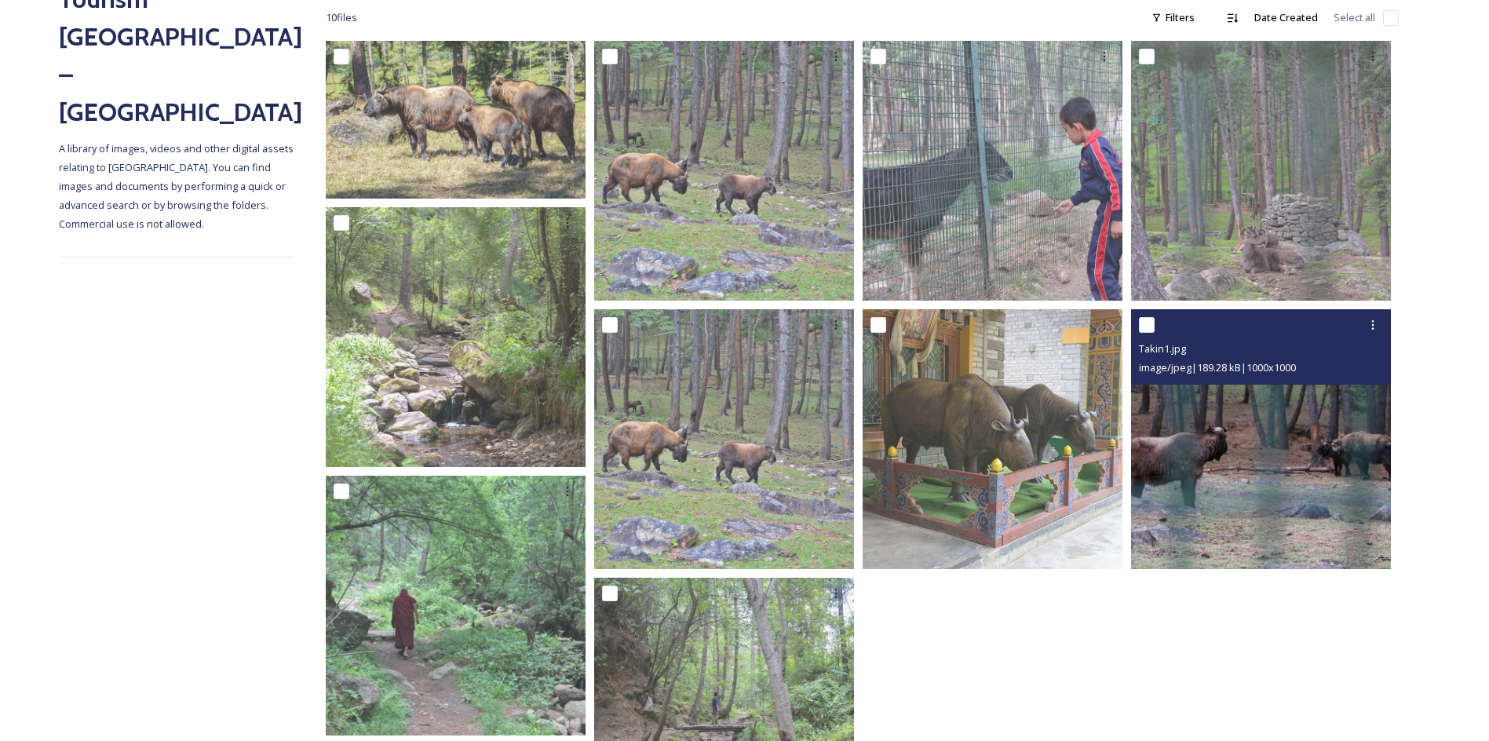
scroll to position [380, 0]
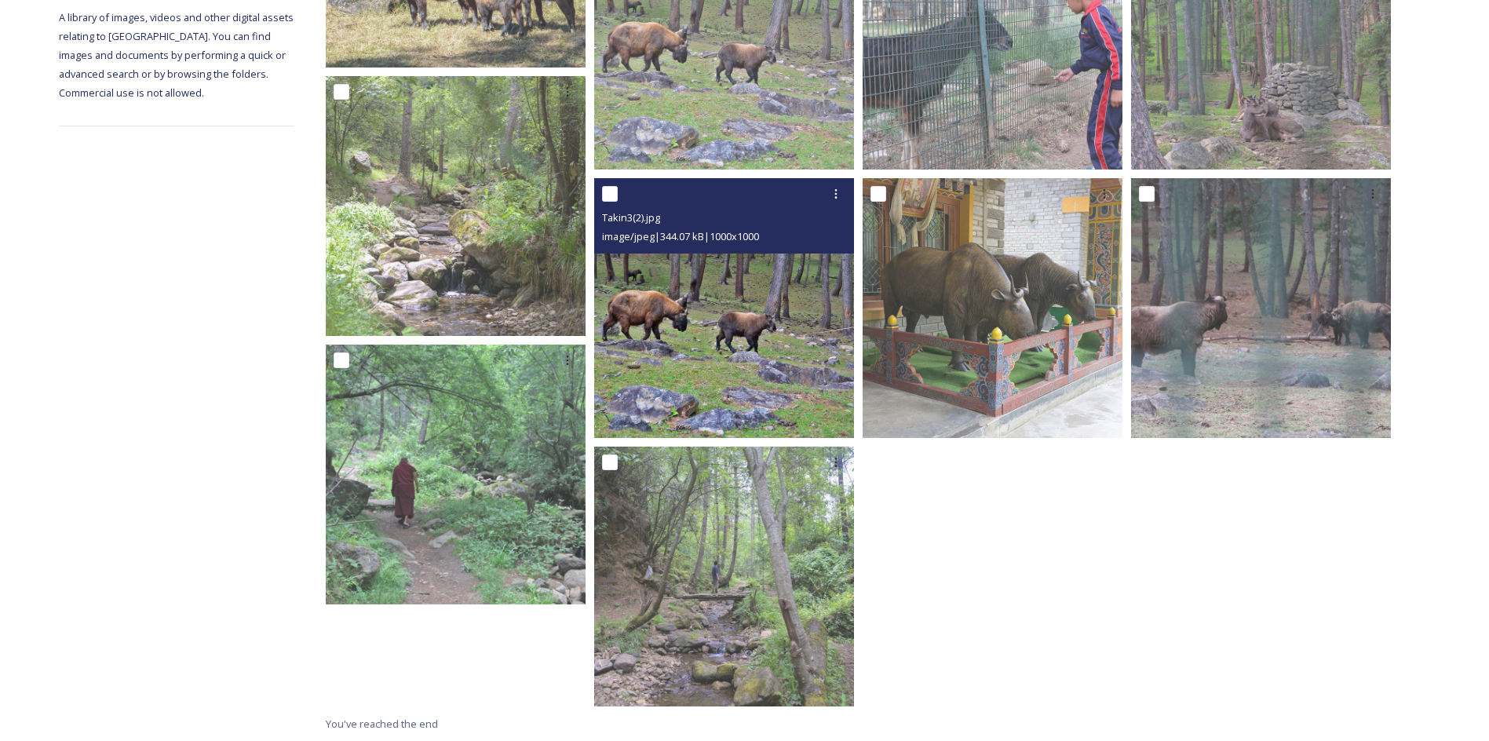
click at [798, 341] on img at bounding box center [724, 308] width 260 height 260
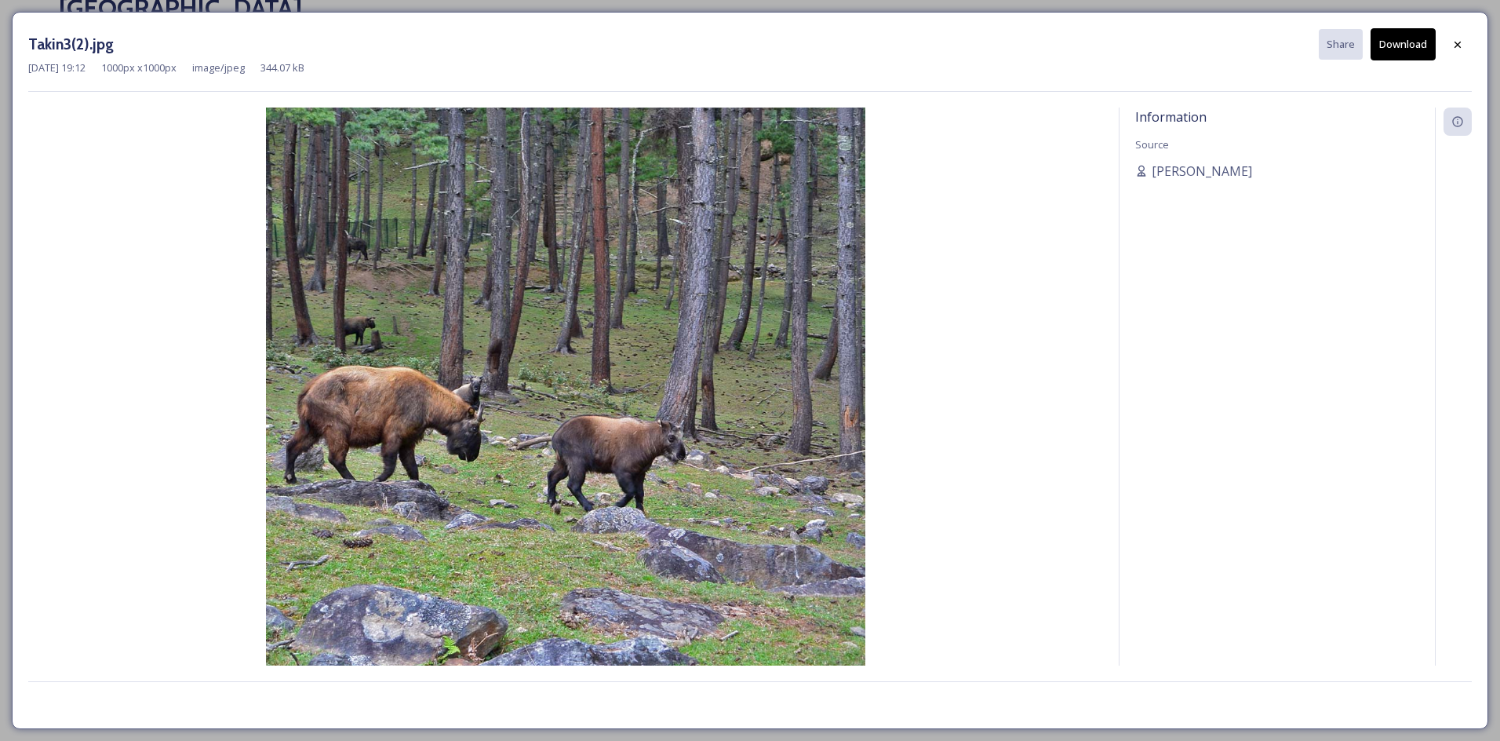
click at [1409, 44] on button "Download" at bounding box center [1403, 44] width 65 height 32
click at [1464, 38] on div at bounding box center [1458, 45] width 28 height 28
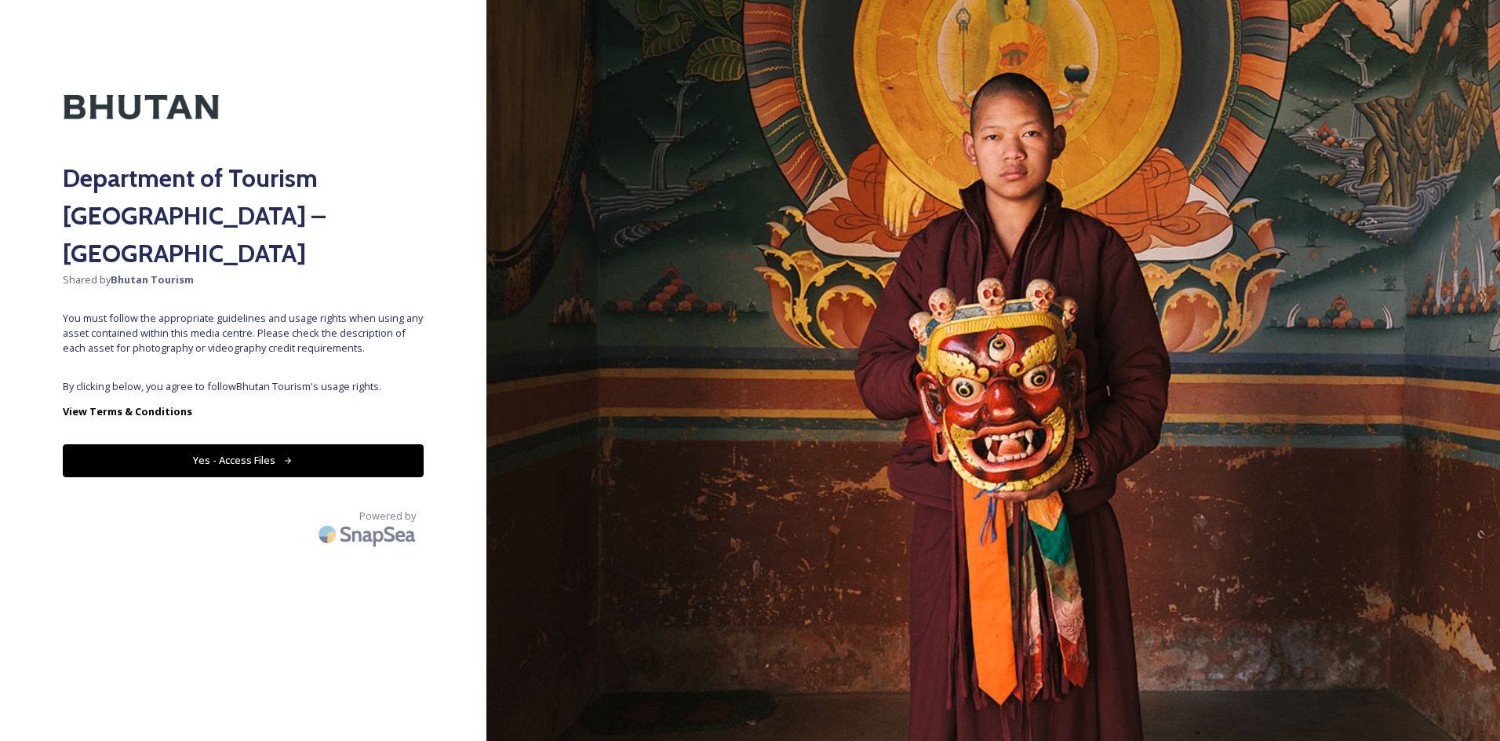
click at [281, 444] on button "Yes - Access Files" at bounding box center [243, 460] width 361 height 32
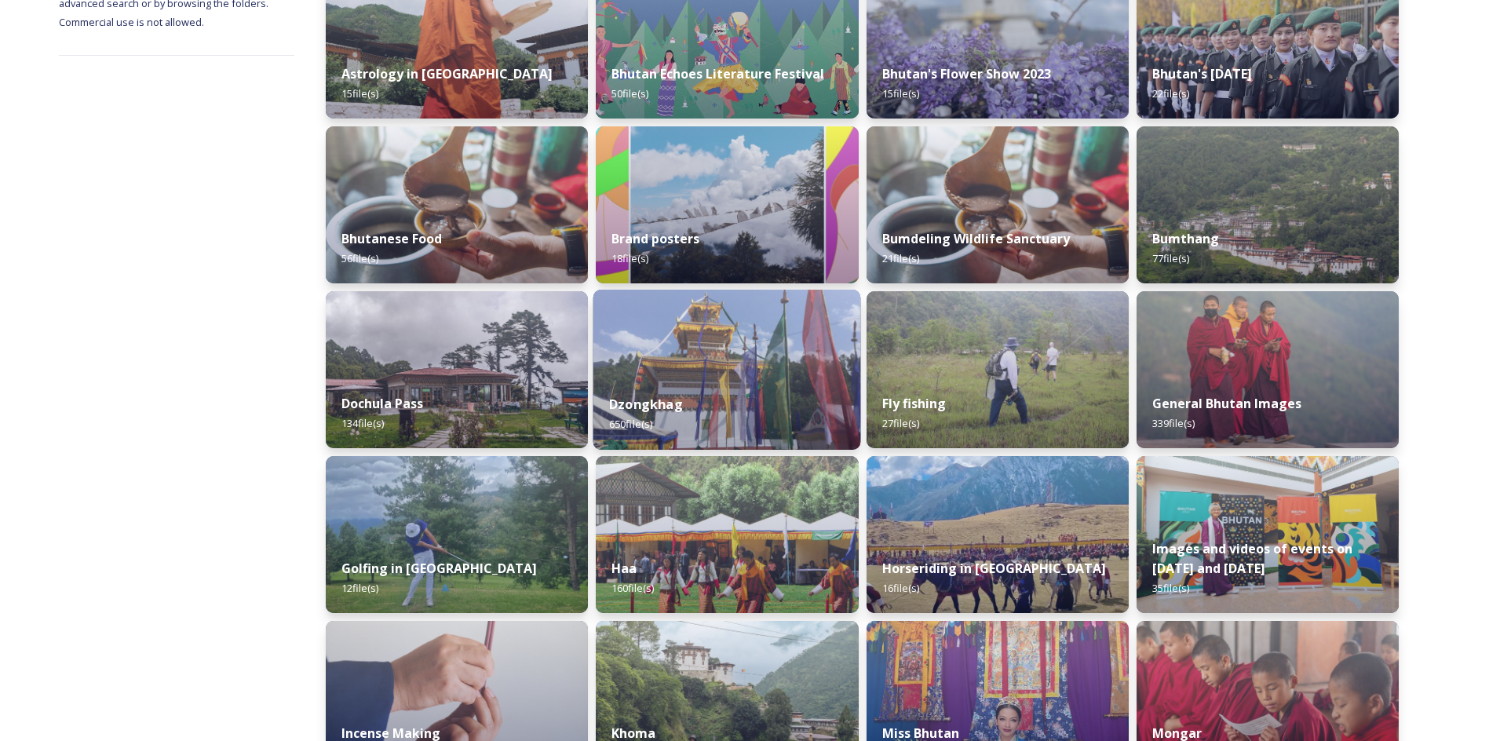
scroll to position [290, 0]
click at [803, 382] on div "Dzongkhag 650 file(s)" at bounding box center [727, 412] width 268 height 71
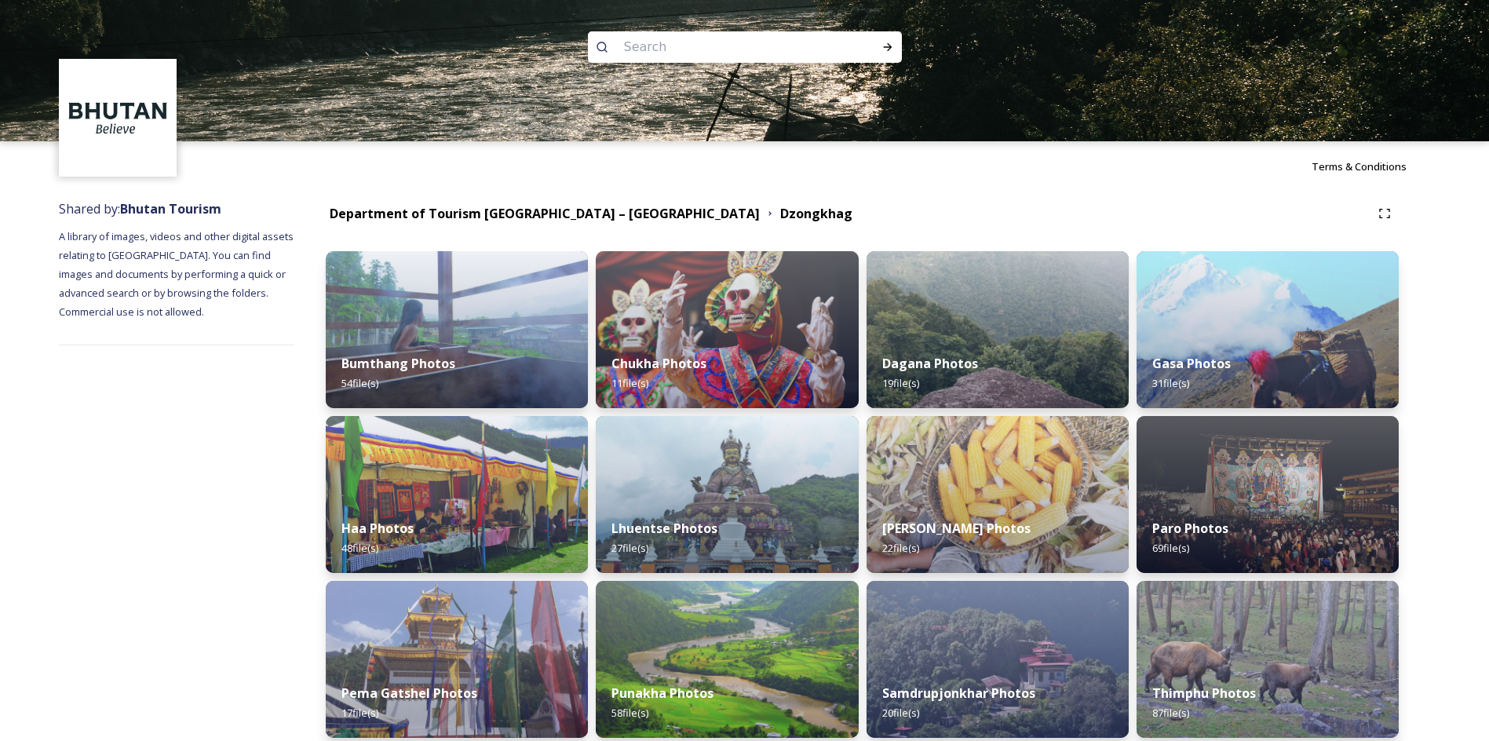
scroll to position [399, 0]
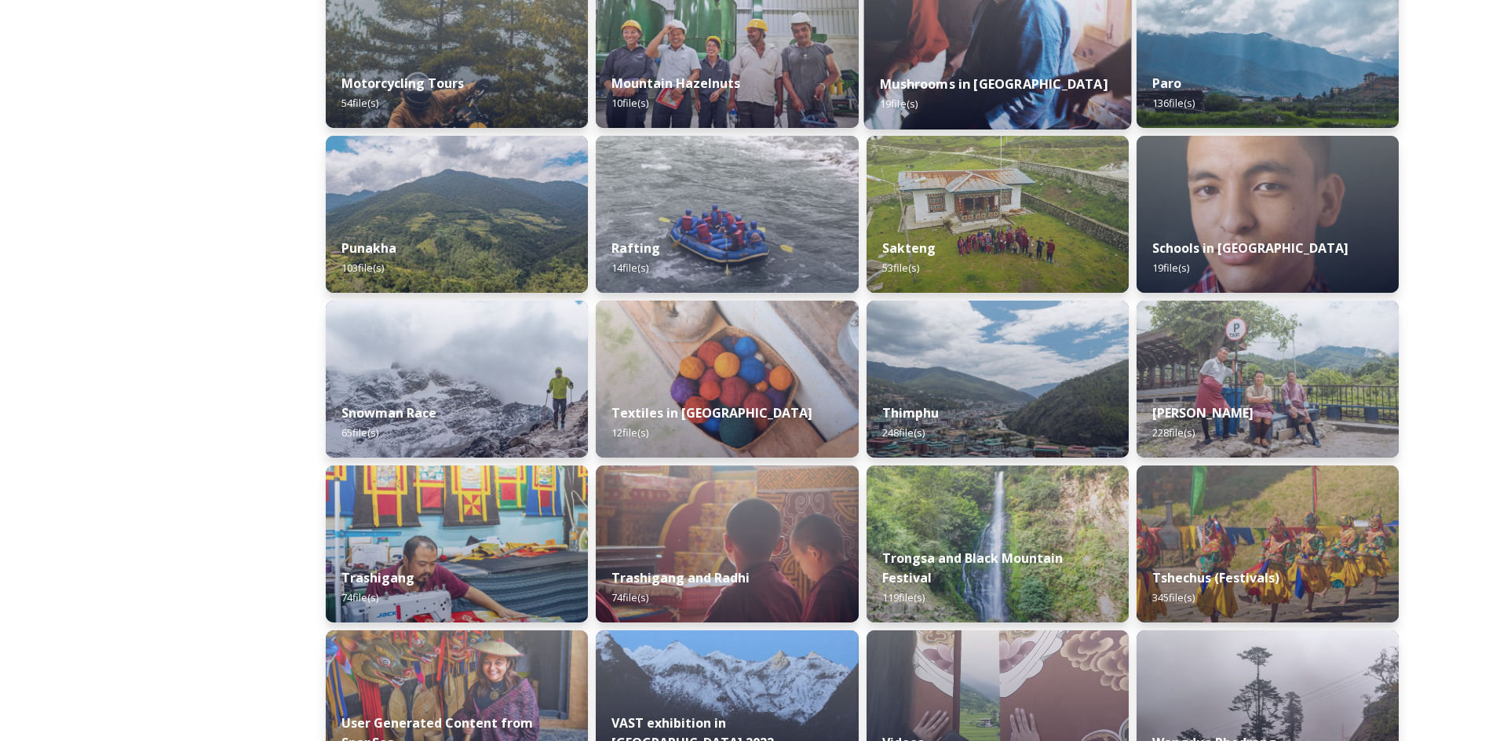
scroll to position [1105, 0]
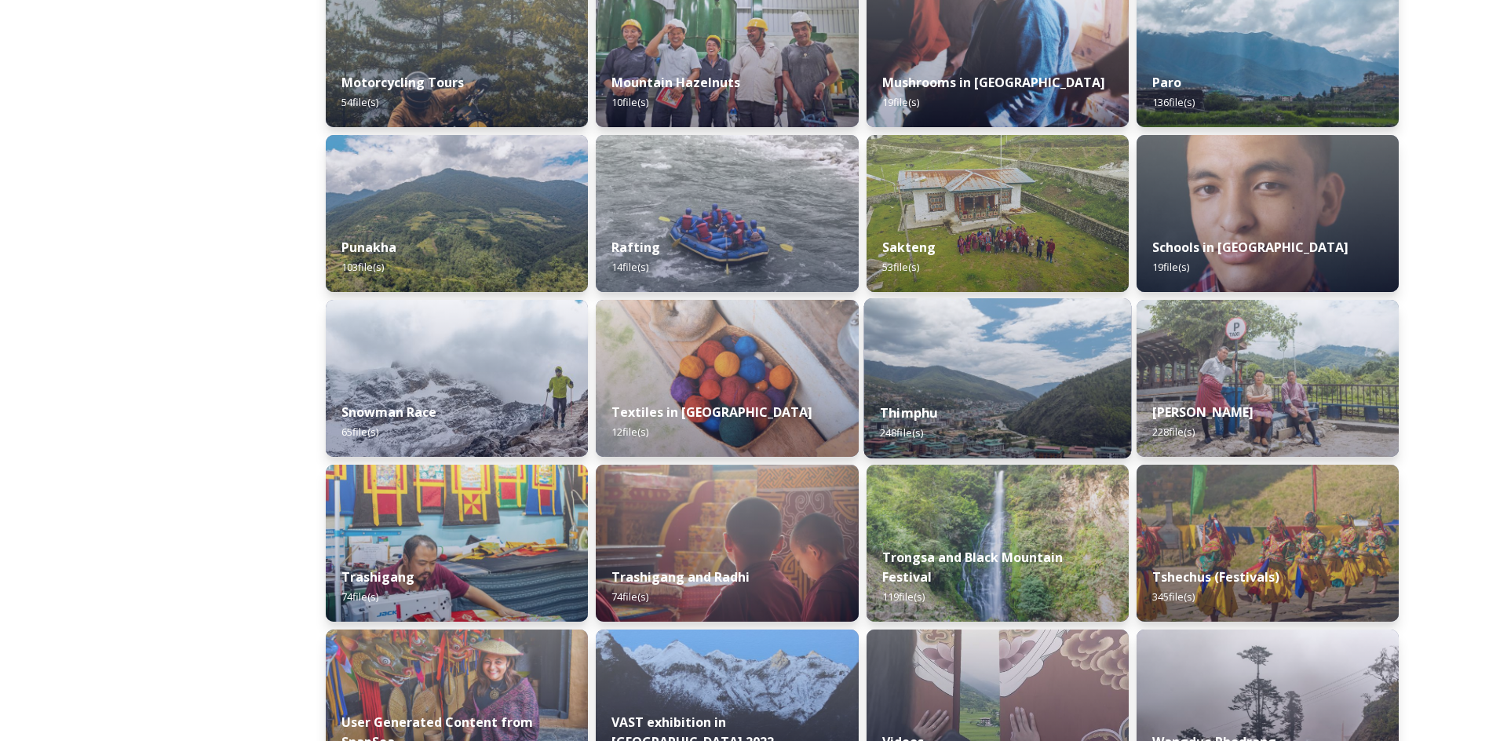
click at [1035, 377] on img at bounding box center [997, 378] width 268 height 160
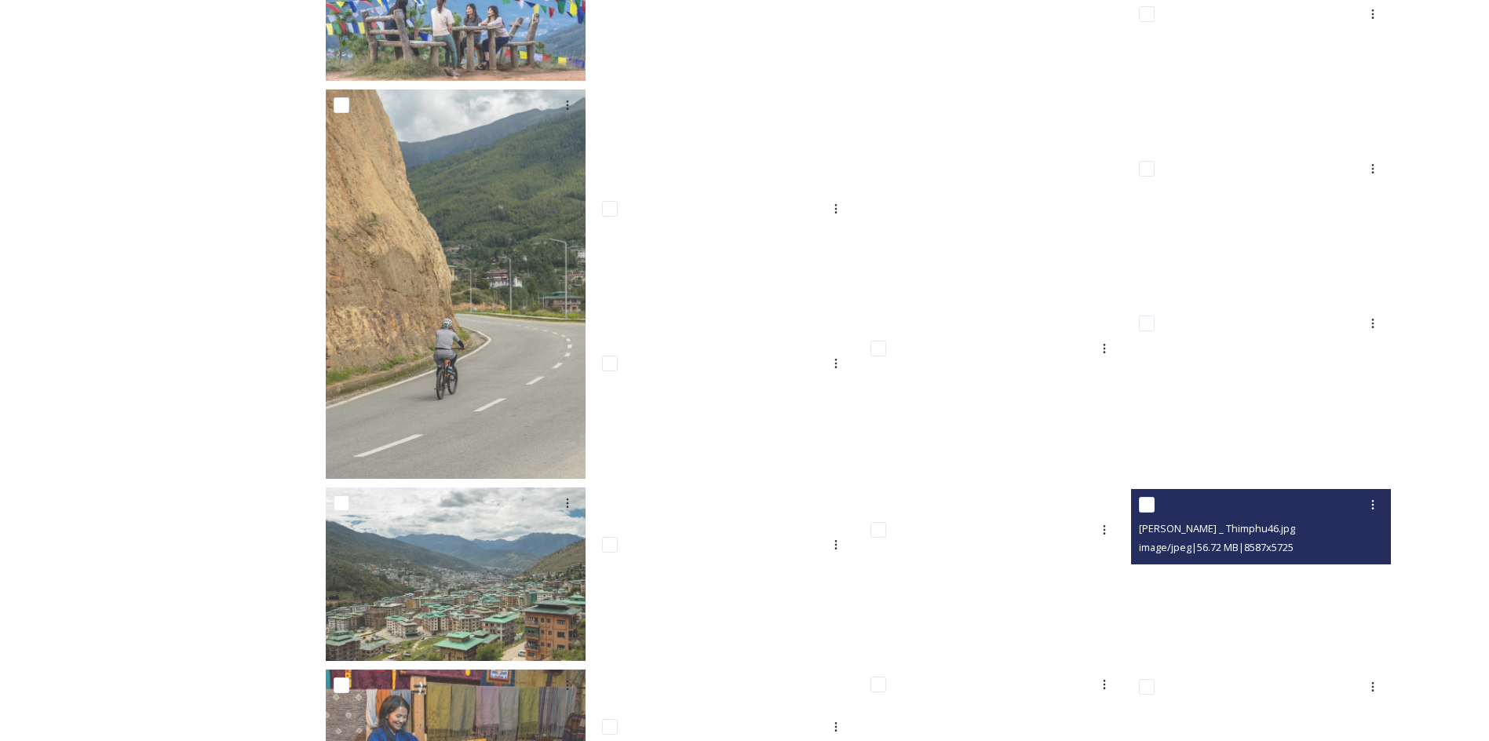
scroll to position [6602, 0]
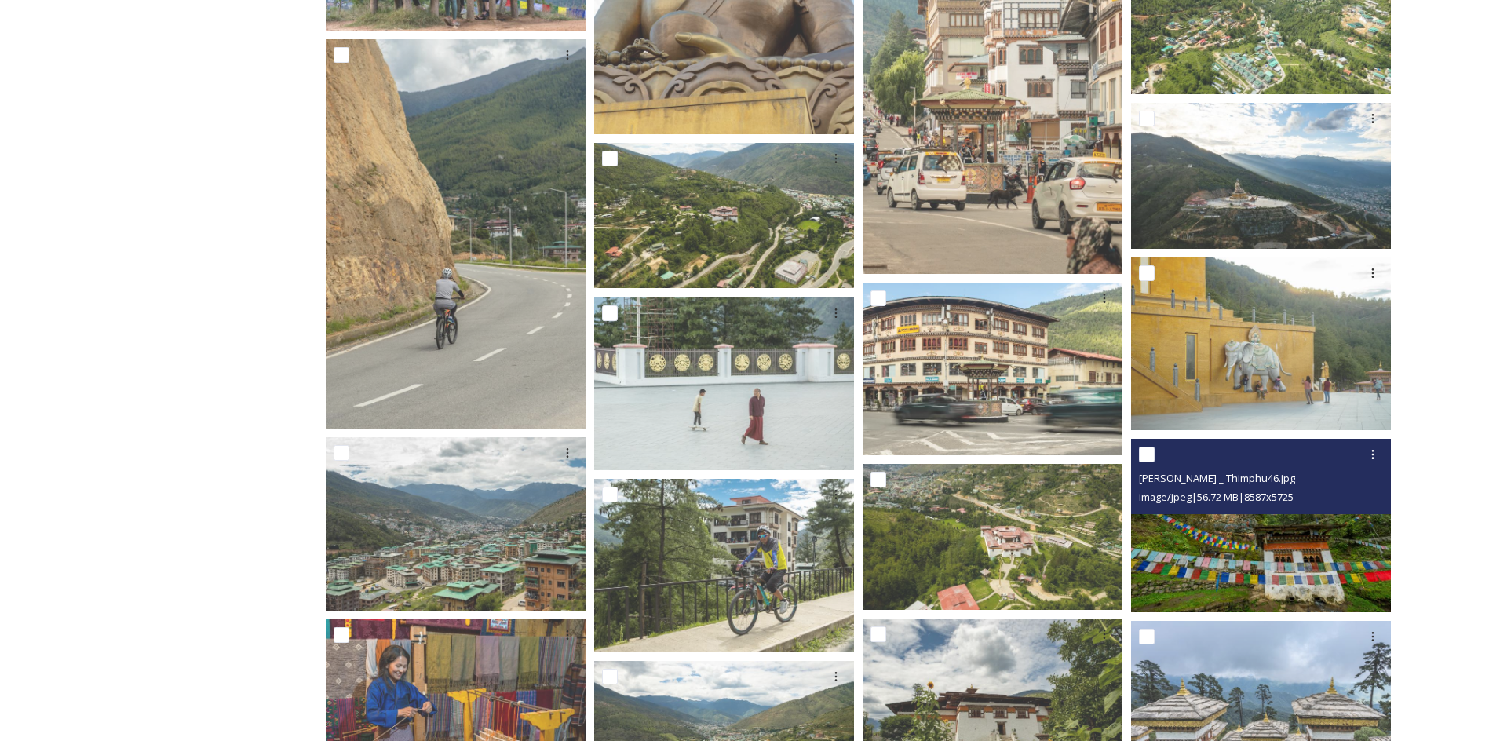
click at [1180, 544] on img at bounding box center [1261, 525] width 260 height 173
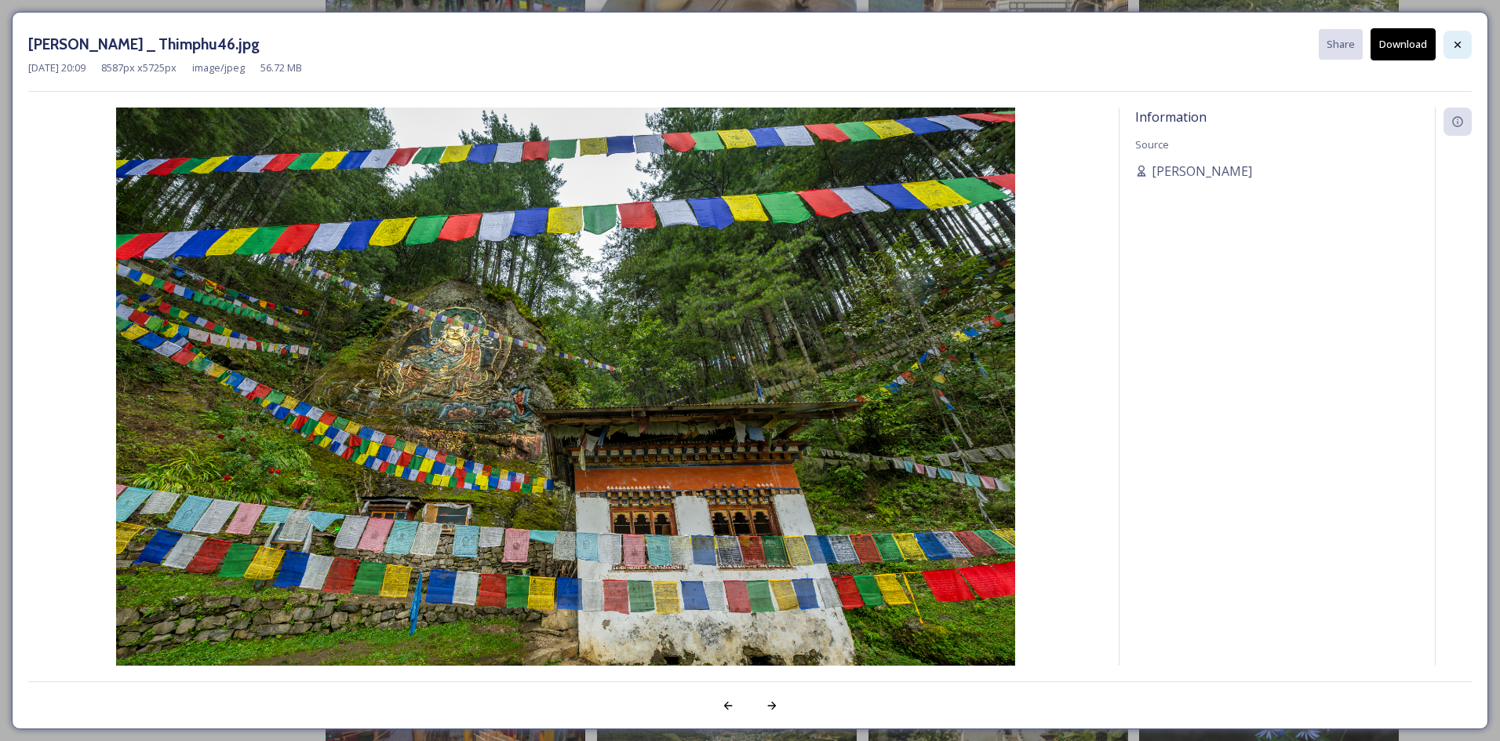
click at [1456, 46] on icon at bounding box center [1458, 44] width 6 height 6
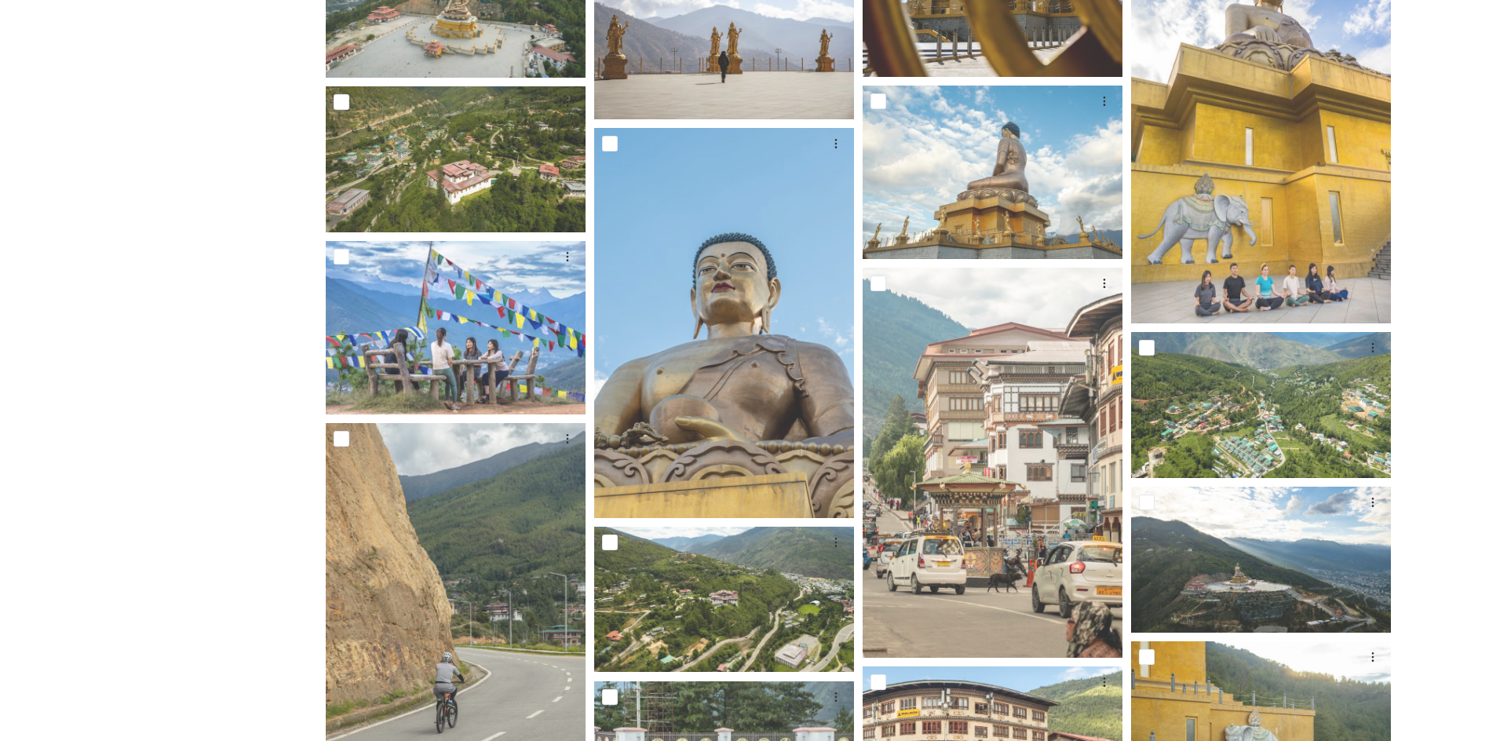
scroll to position [6218, 0]
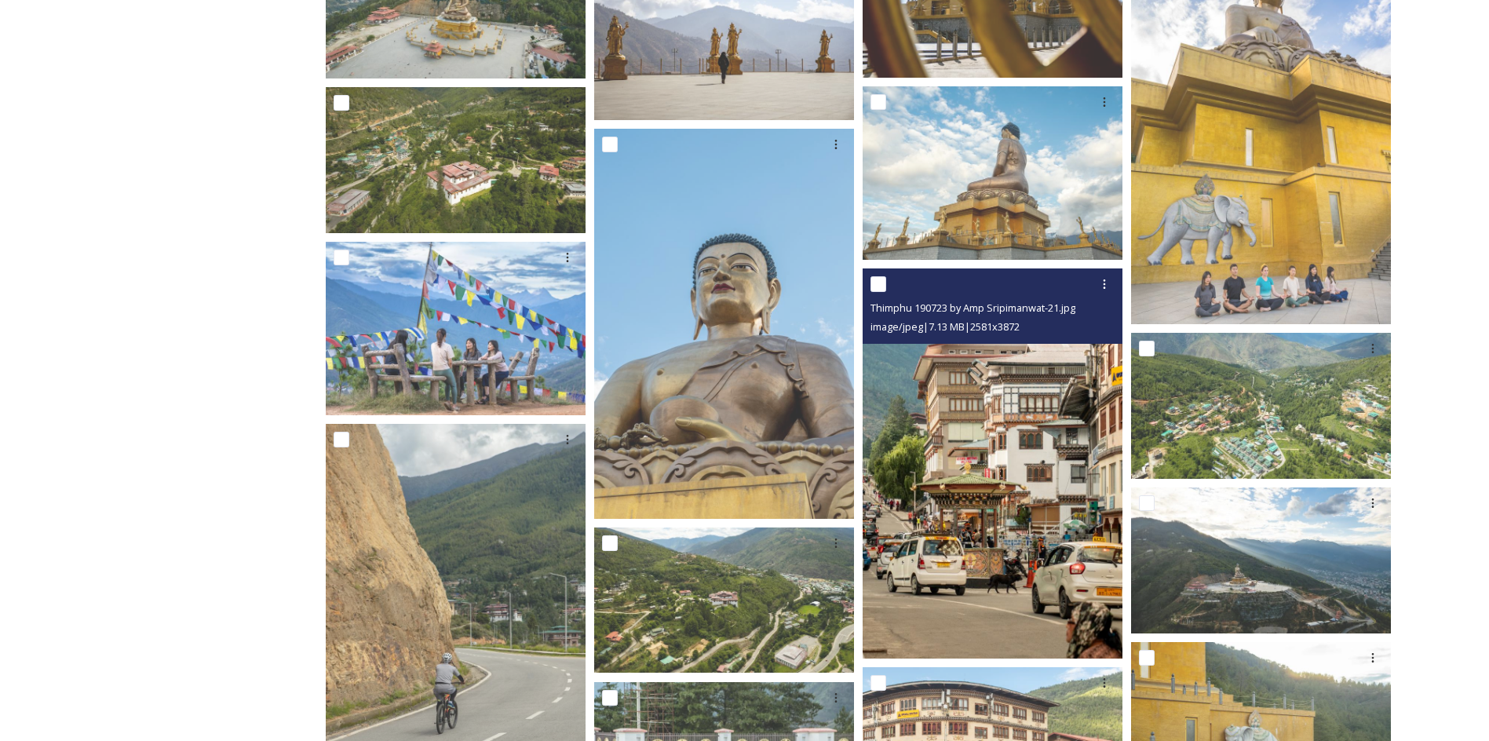
click at [1088, 468] on img at bounding box center [992, 463] width 260 height 390
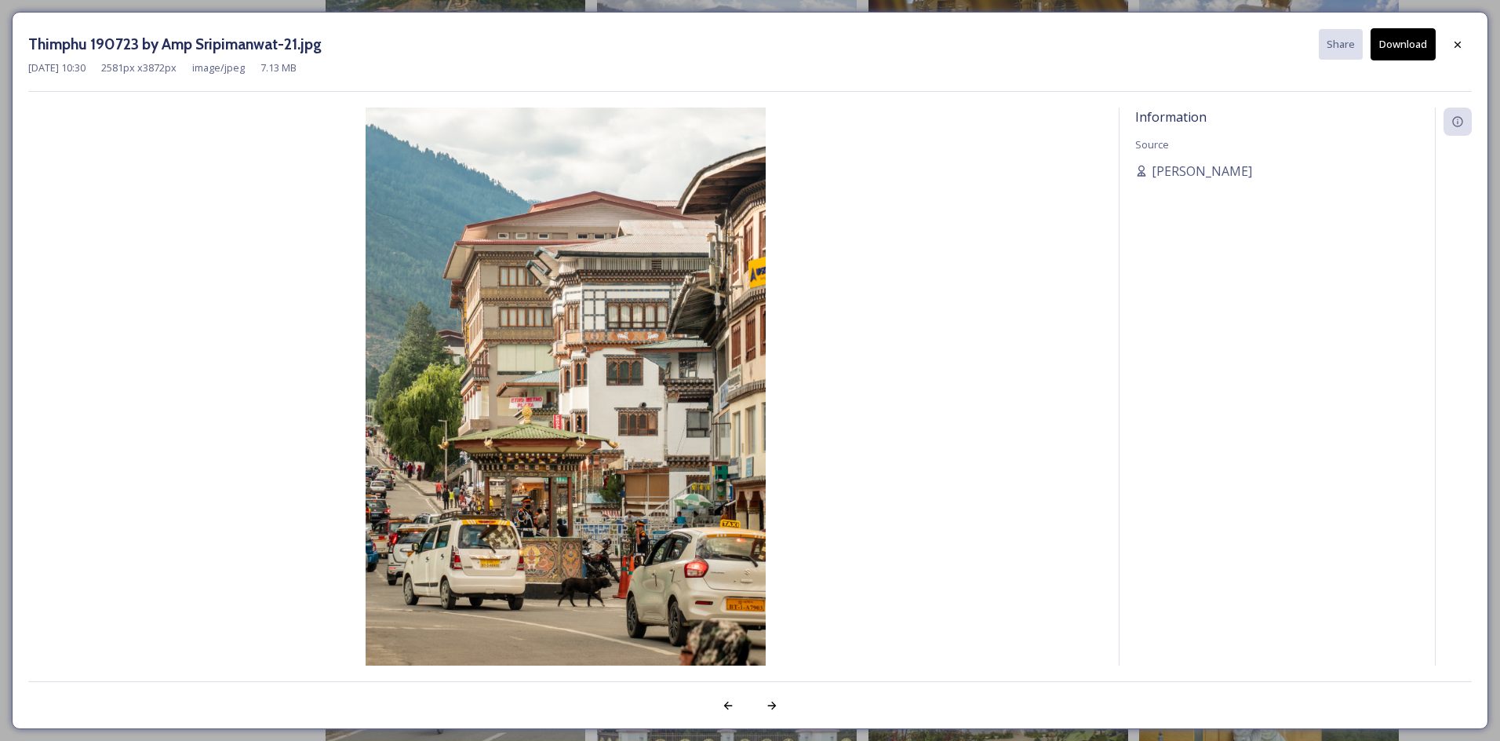
click at [1386, 53] on button "Download" at bounding box center [1403, 44] width 65 height 32
click at [1454, 46] on icon at bounding box center [1458, 44] width 13 height 13
